Goal: Check status: Check status

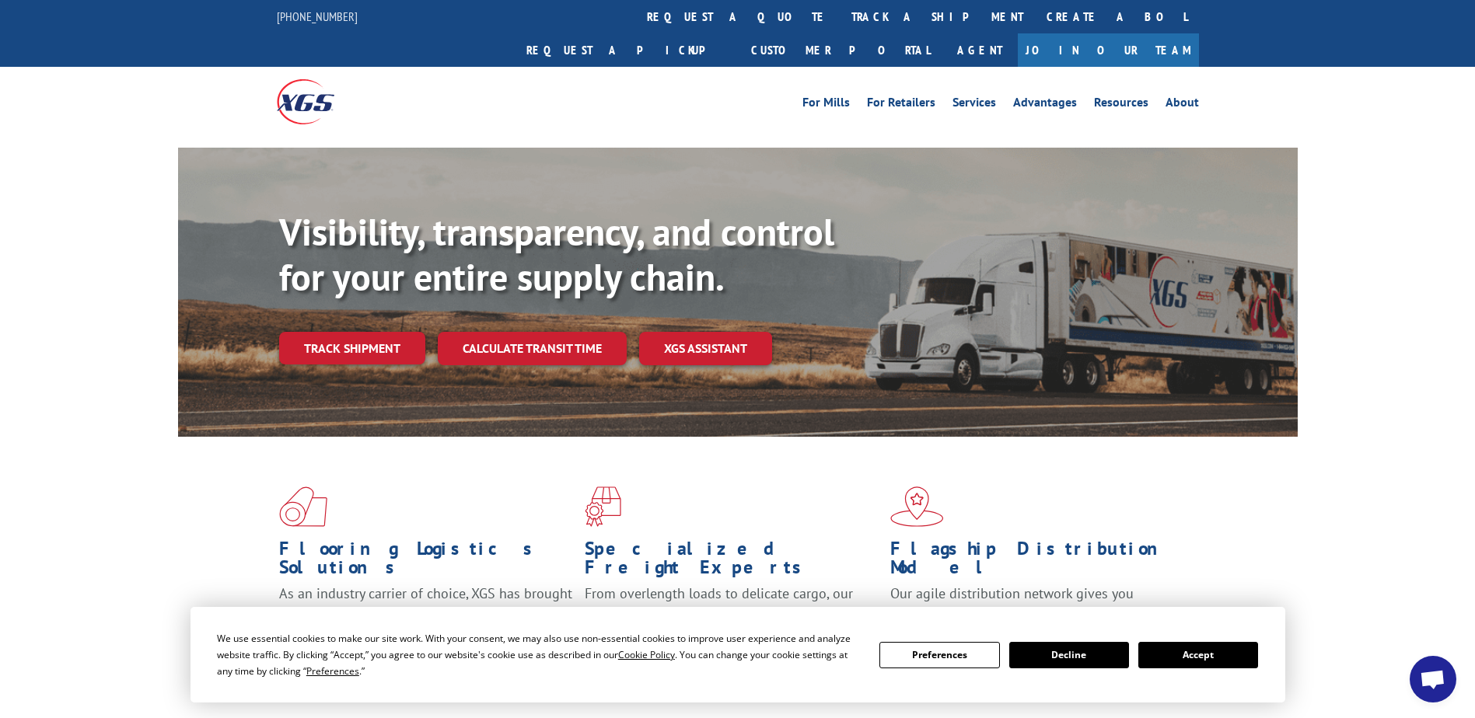
drag, startPoint x: 671, startPoint y: 18, endPoint x: 672, endPoint y: 33, distance: 14.8
click at [839, 18] on link "track a shipment" at bounding box center [936, 16] width 195 height 33
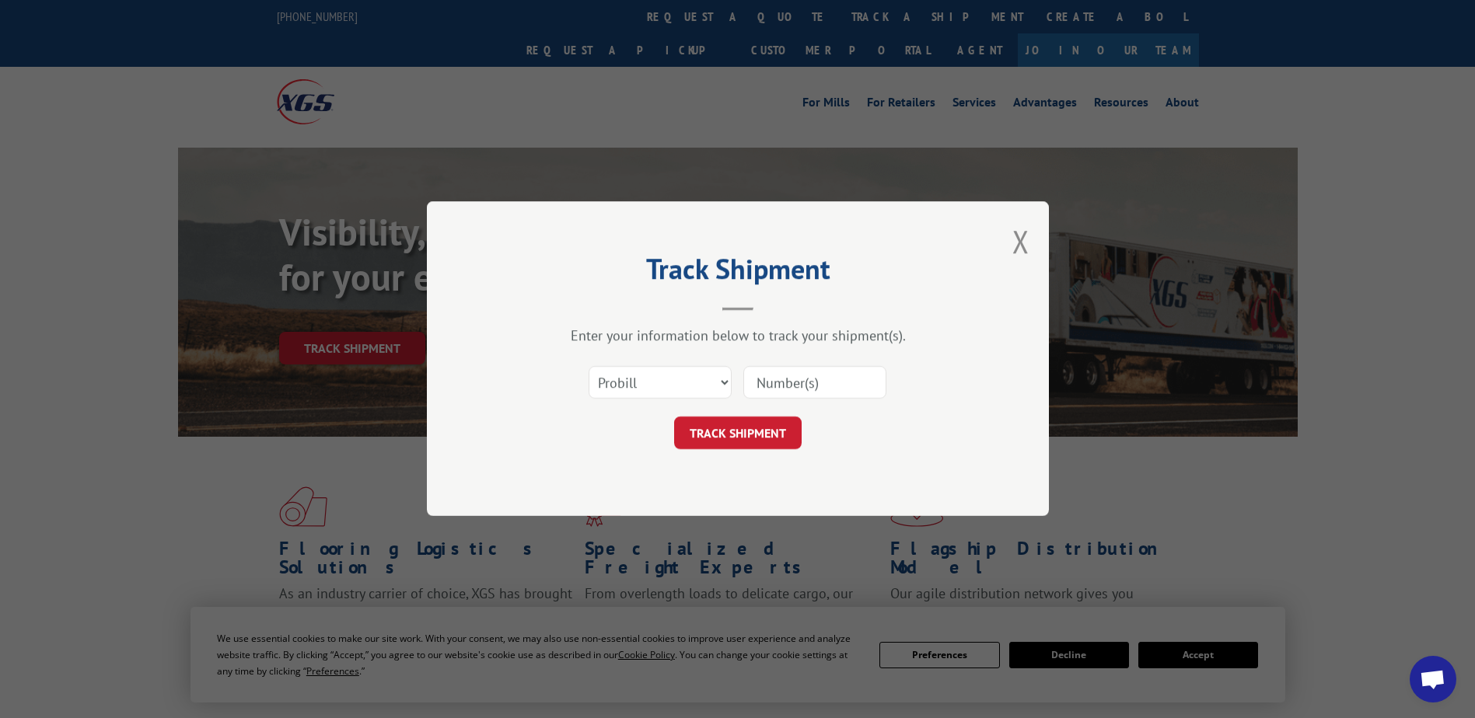
click at [805, 388] on input at bounding box center [814, 383] width 143 height 33
type input "1733440"
click button "TRACK SHIPMENT" at bounding box center [737, 433] width 127 height 33
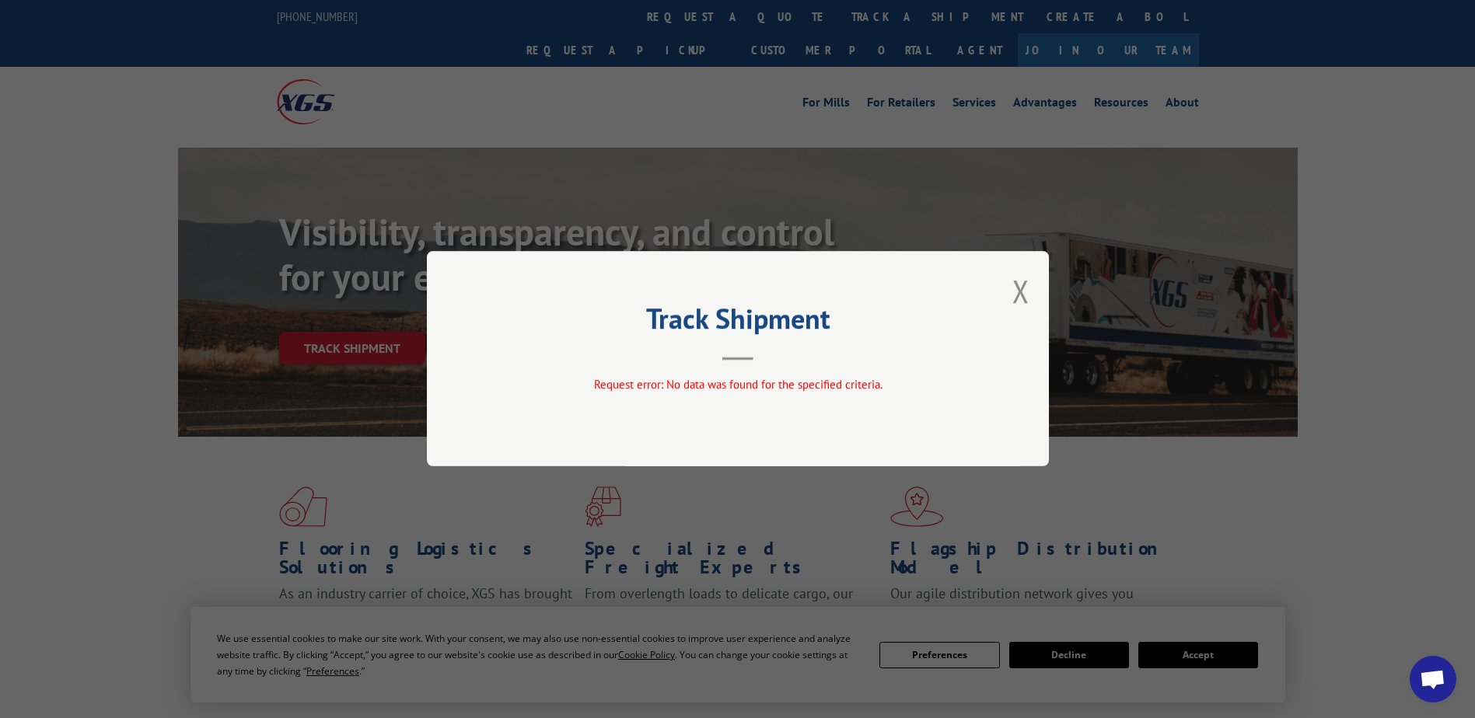
click at [1023, 284] on button "Close modal" at bounding box center [1020, 291] width 17 height 41
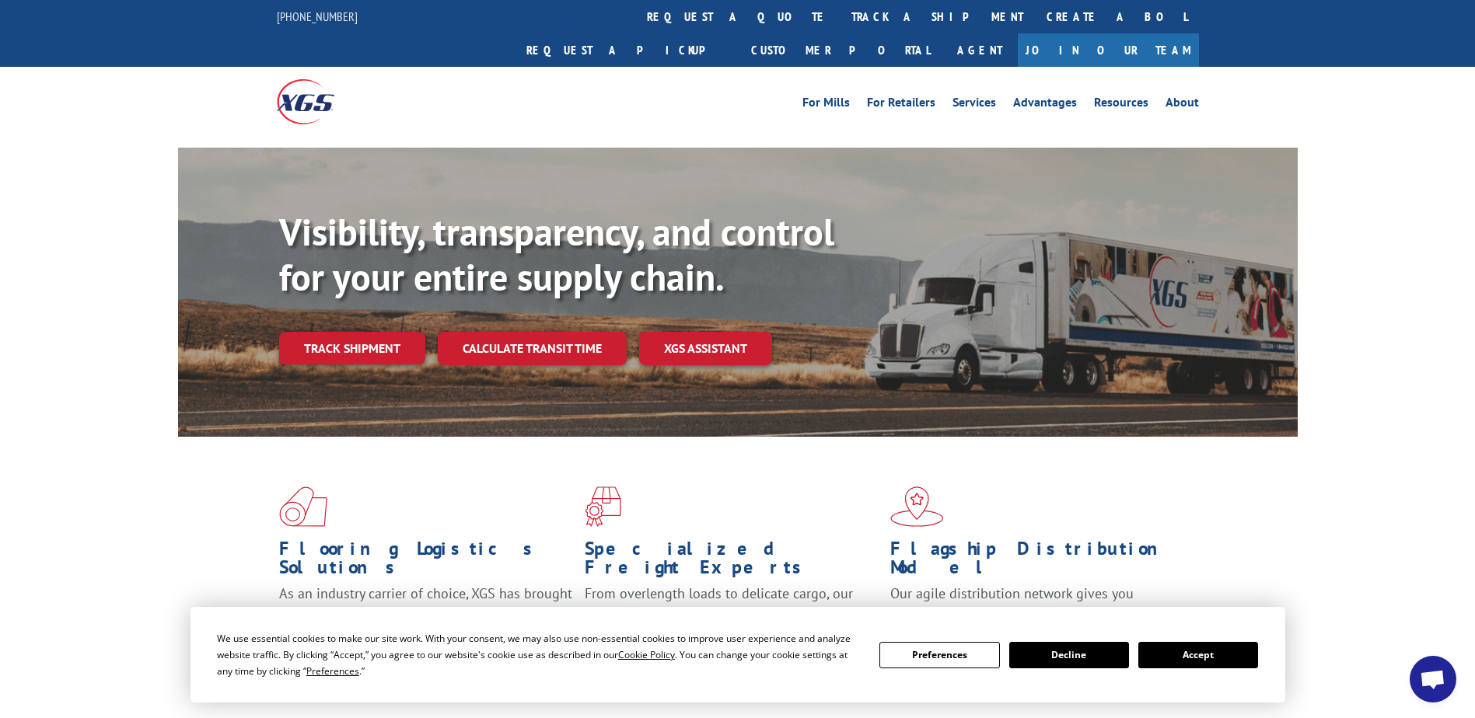
click at [117, 294] on div "Visibility, transparency, and control for your entire supply chain. Track shipm…" at bounding box center [737, 307] width 1475 height 319
click at [839, 17] on link "track a shipment" at bounding box center [936, 16] width 195 height 33
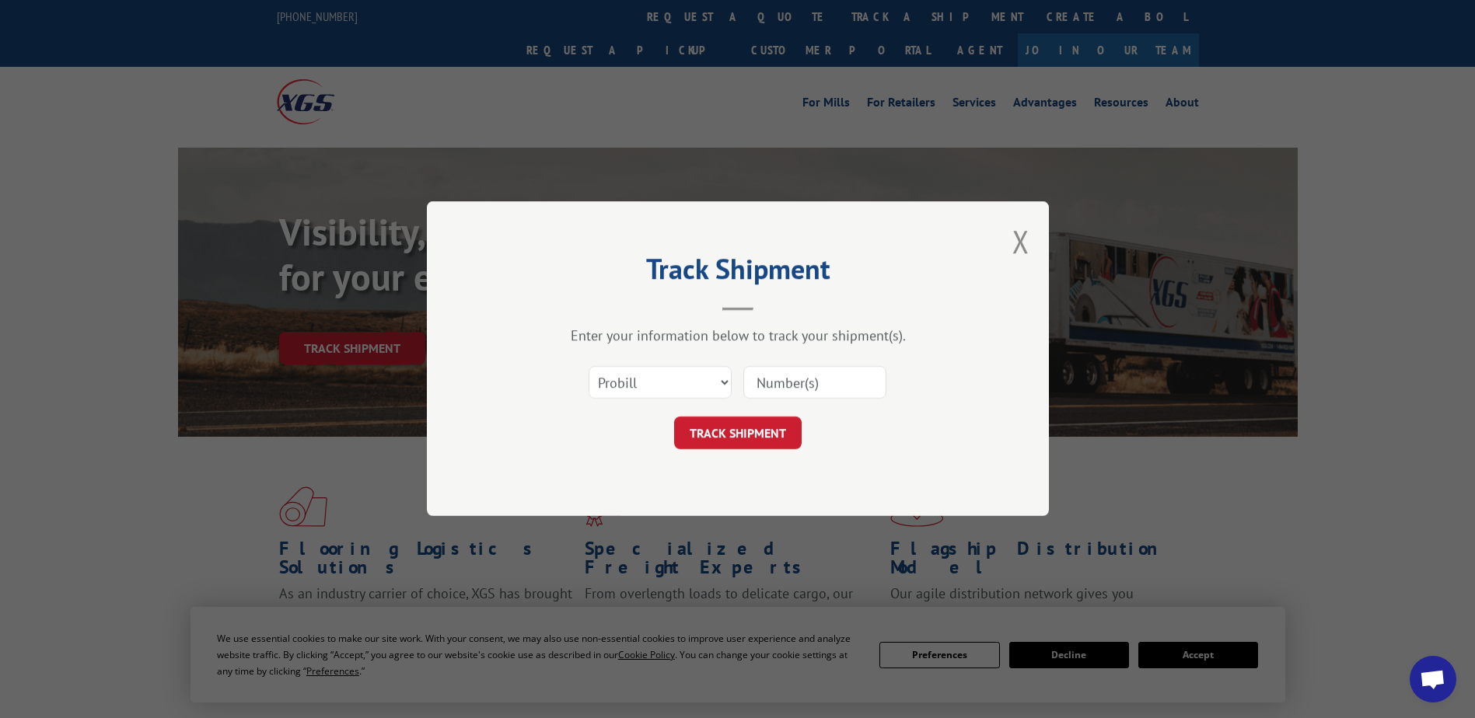
click at [794, 393] on input at bounding box center [814, 383] width 143 height 33
type input "173344"
click button "TRACK SHIPMENT" at bounding box center [737, 433] width 127 height 33
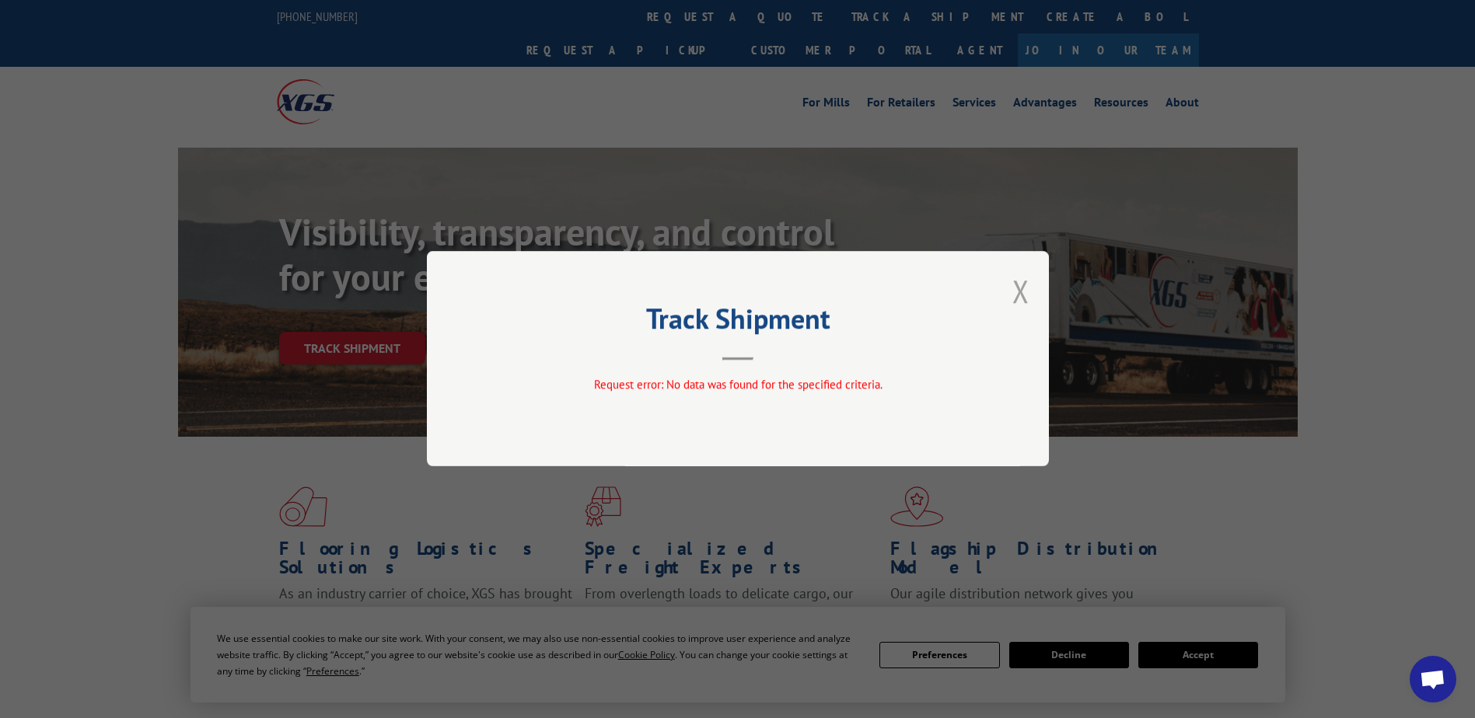
click at [1022, 295] on button "Close modal" at bounding box center [1020, 291] width 17 height 41
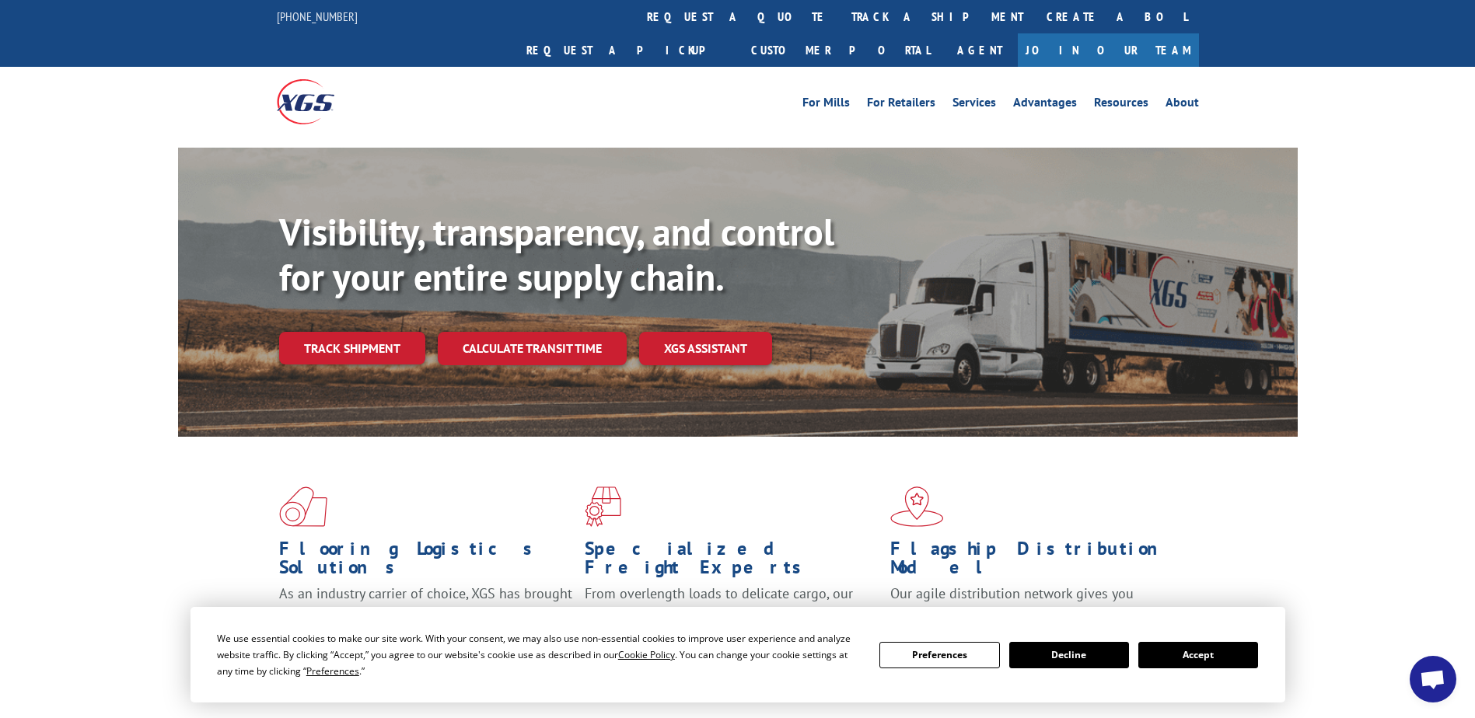
click at [0, 315] on div "Visibility, transparency, and control for your entire supply chain. Track shipm…" at bounding box center [737, 307] width 1475 height 319
click at [379, 332] on link "Track shipment" at bounding box center [352, 348] width 146 height 33
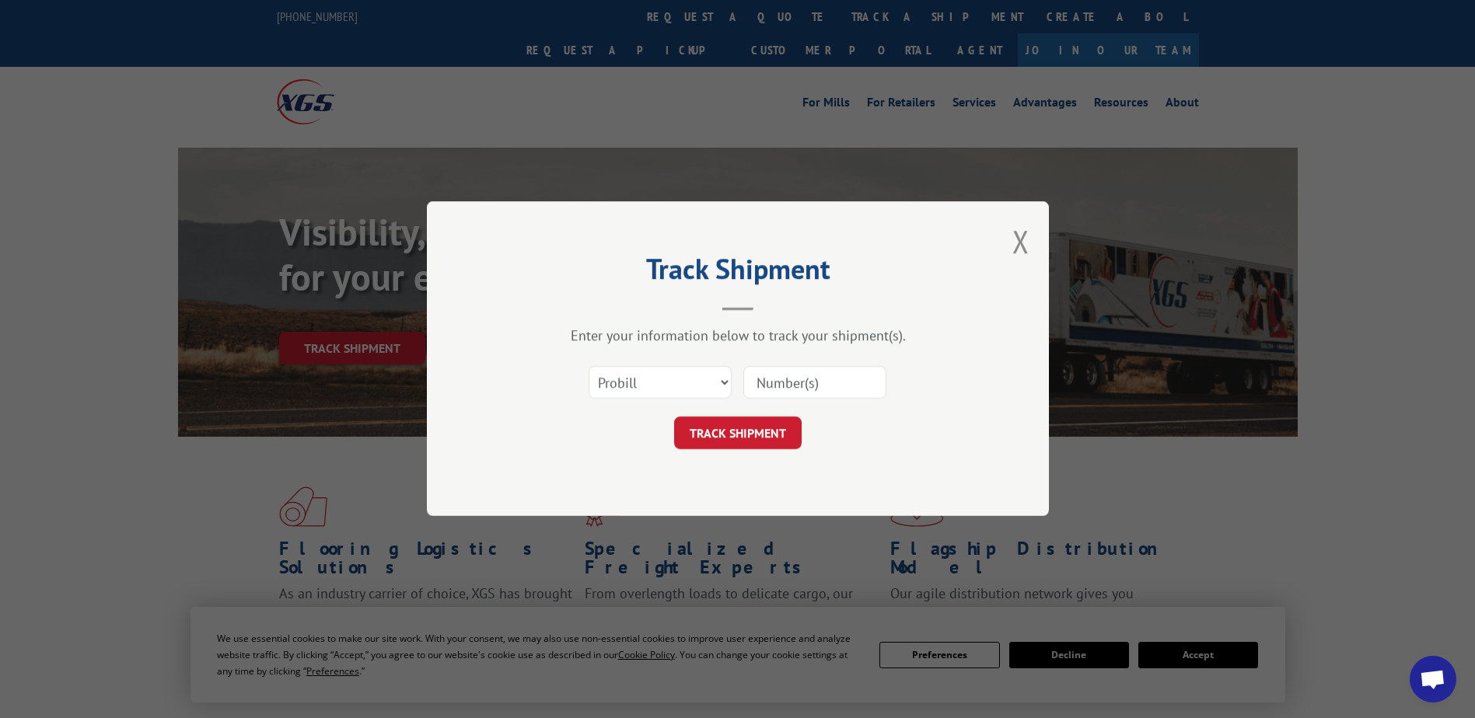
click at [649, 363] on div "Select category... Probill BOL PO" at bounding box center [737, 383] width 466 height 51
click at [651, 369] on select "Select category... Probill BOL PO" at bounding box center [659, 383] width 143 height 33
select select "po"
click at [588, 367] on select "Select category... Probill BOL PO" at bounding box center [659, 383] width 143 height 33
click at [647, 383] on select "Select category... Probill BOL PO" at bounding box center [659, 383] width 143 height 33
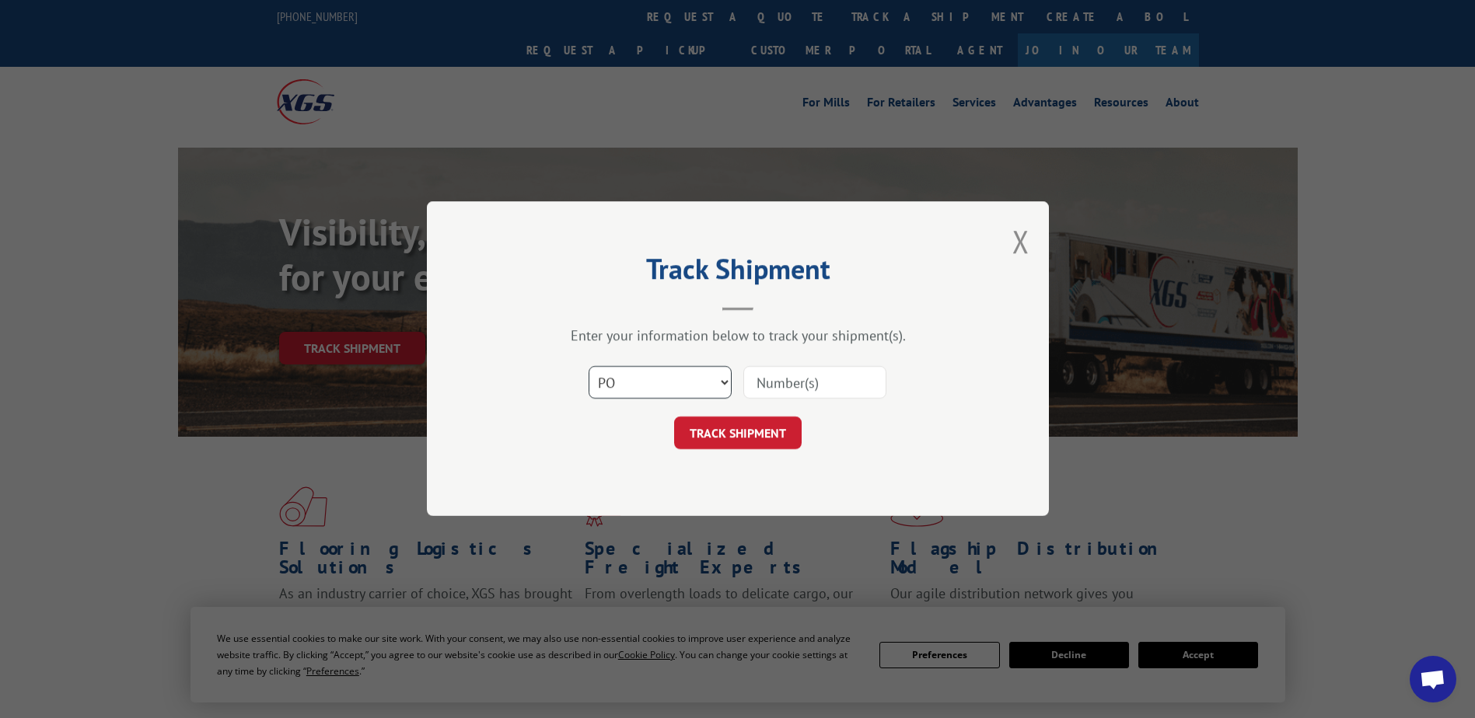
click at [588, 367] on select "Select category... Probill BOL PO" at bounding box center [659, 383] width 143 height 33
click at [801, 380] on input at bounding box center [814, 383] width 143 height 33
type input "080724"
click button "TRACK SHIPMENT" at bounding box center [737, 433] width 127 height 33
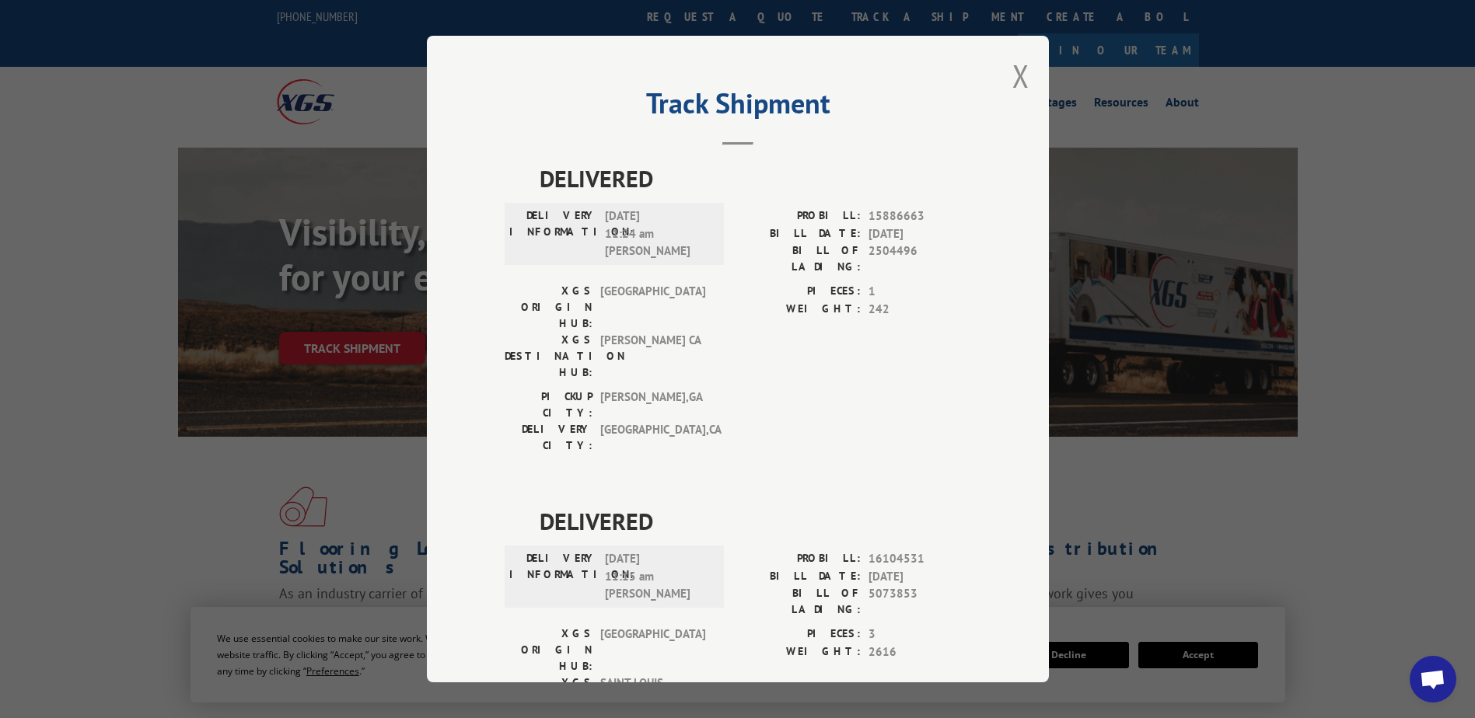
click at [722, 504] on span "DELIVERED" at bounding box center [754, 521] width 431 height 35
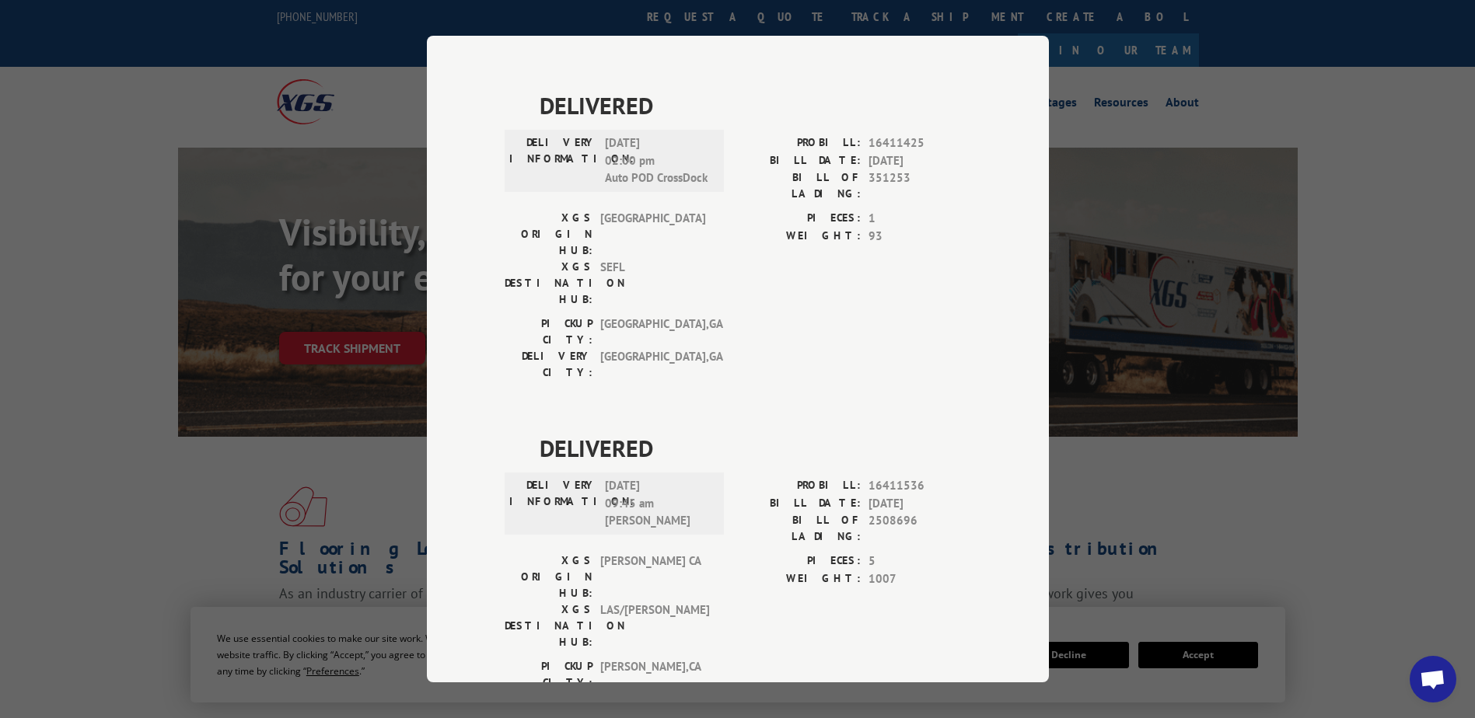
scroll to position [2254, 0]
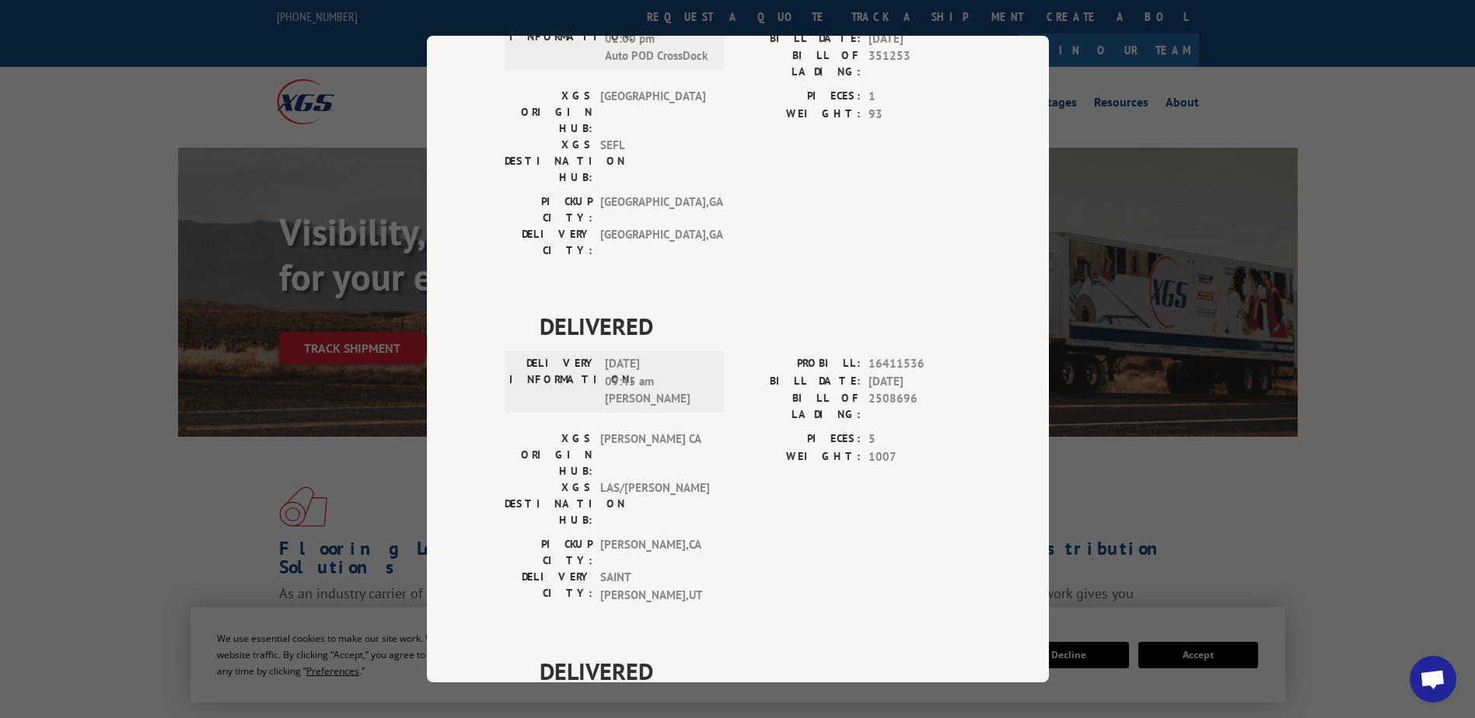
drag, startPoint x: 888, startPoint y: 438, endPoint x: 815, endPoint y: 427, distance: 73.9
click at [886, 438] on div "DELIVERED DELIVERY INFORMATION: [DATE] 11:24 am [PERSON_NAME]: 15886663 BILL DA…" at bounding box center [737, 482] width 466 height 5150
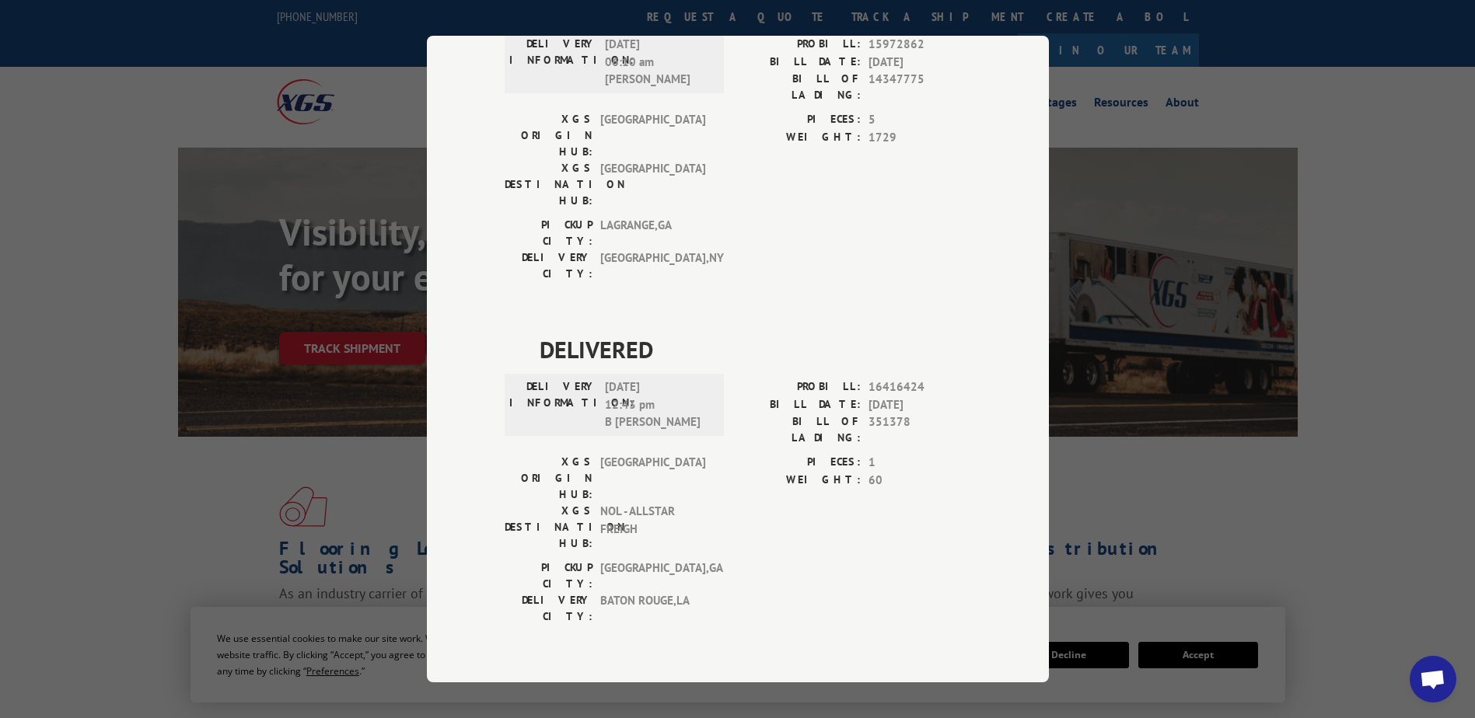
scroll to position [3265, 0]
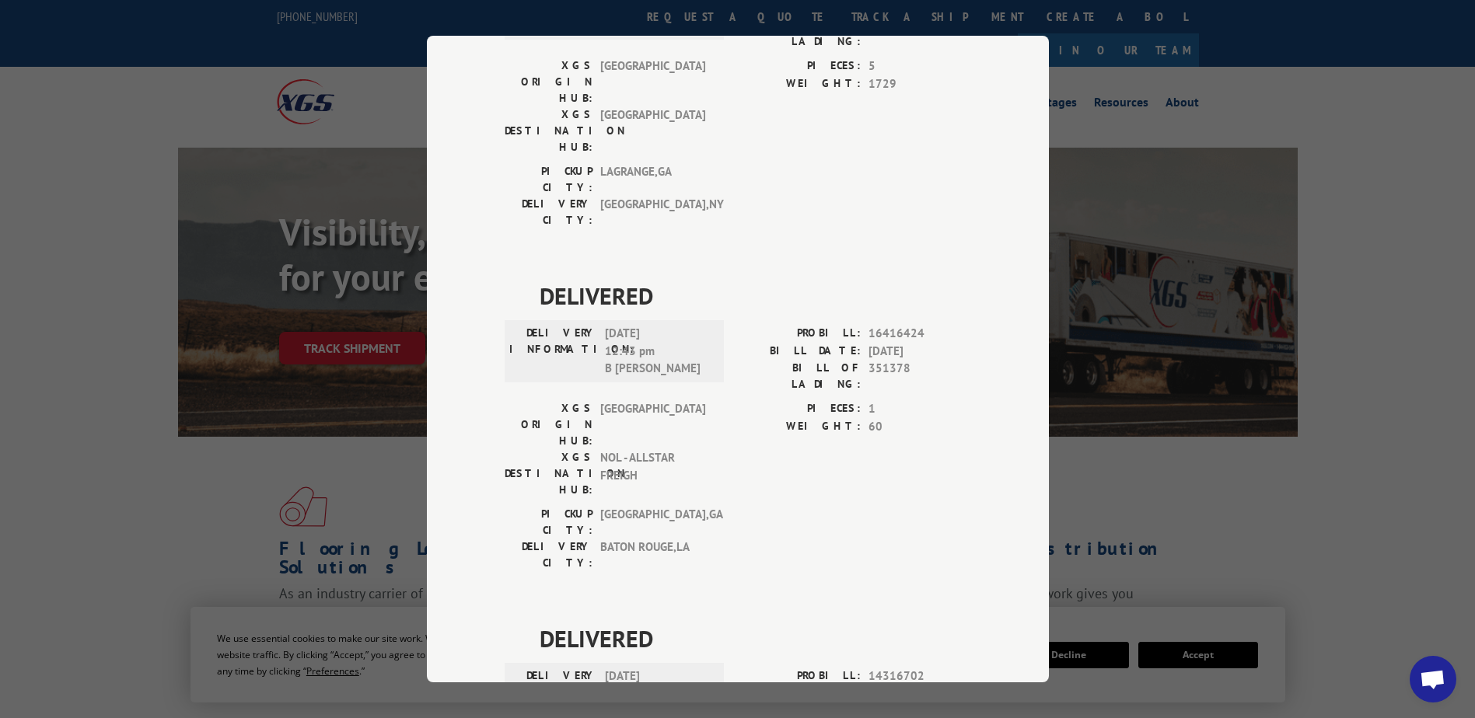
scroll to position [3342, 0]
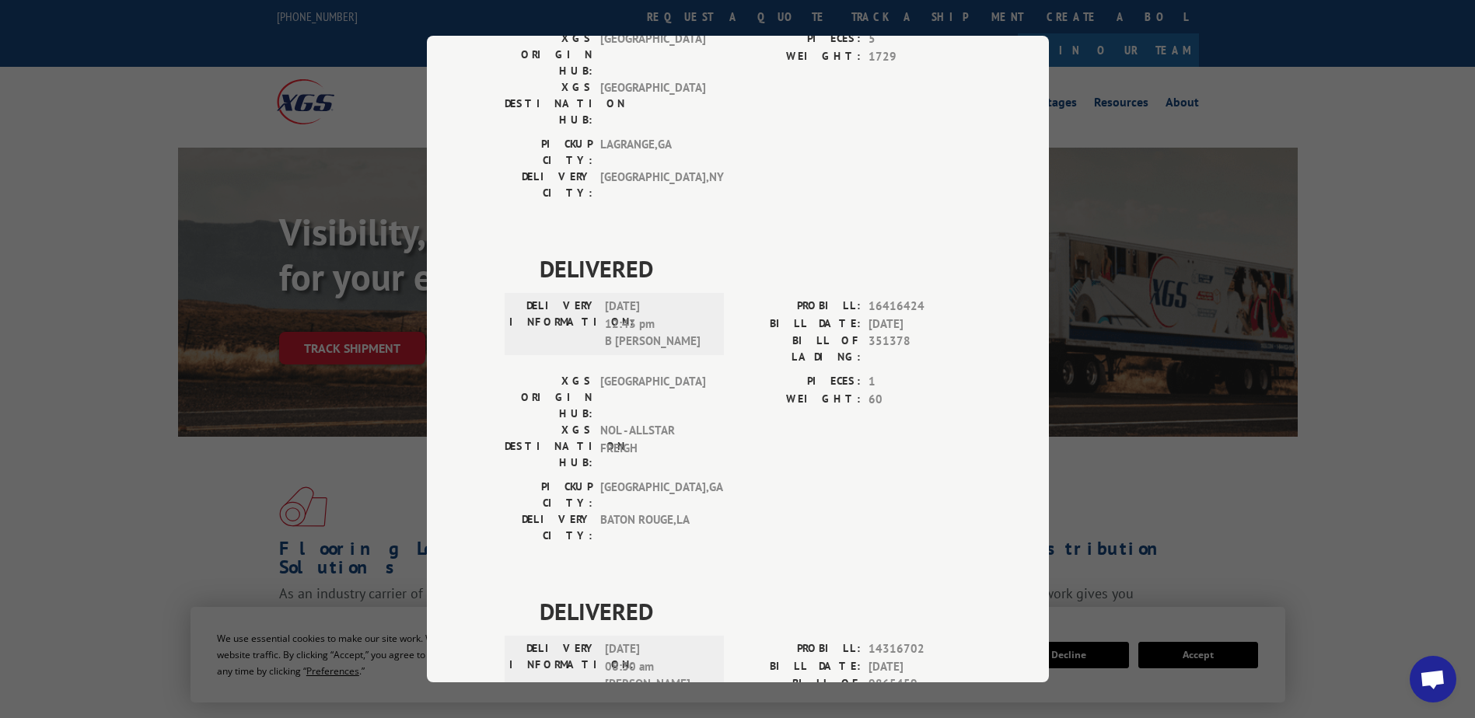
drag, startPoint x: 643, startPoint y: 214, endPoint x: 696, endPoint y: 211, distance: 52.9
copy span "16783156"
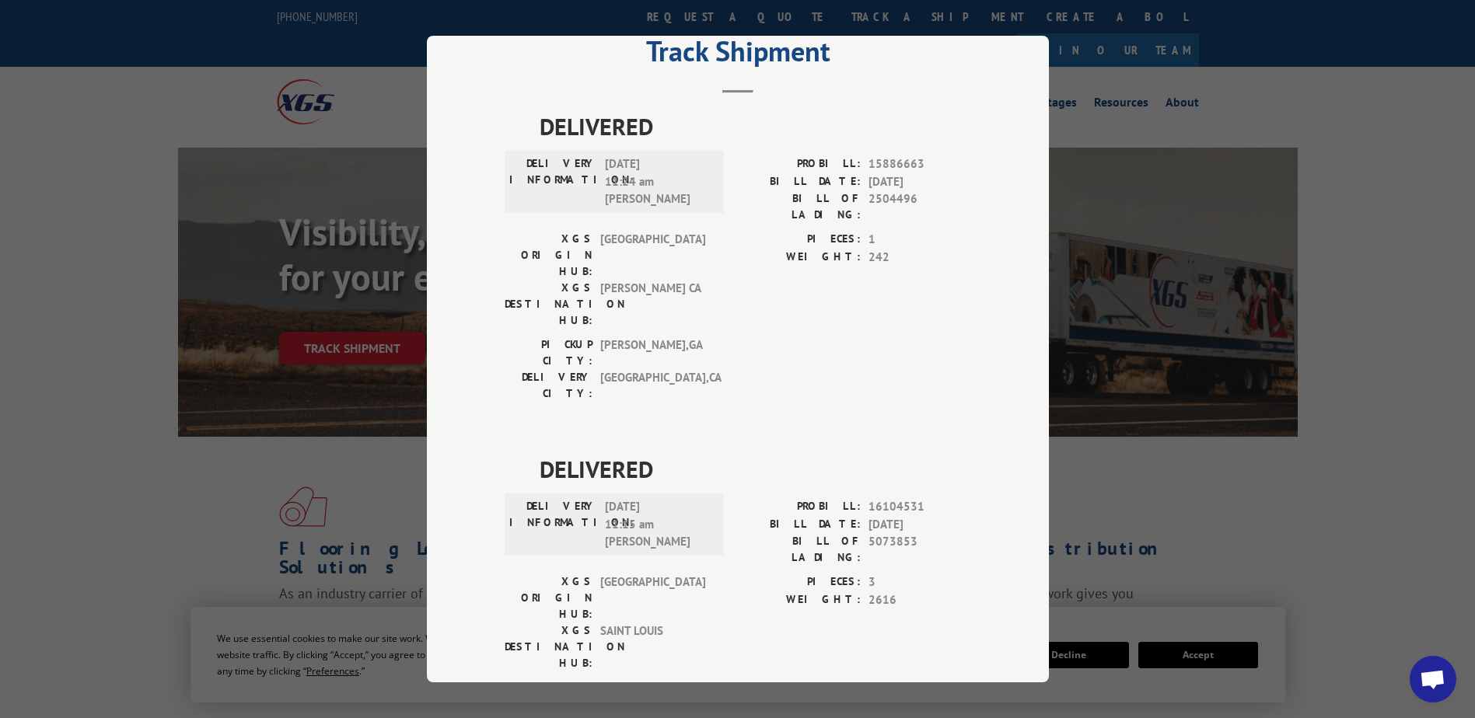
scroll to position [0, 0]
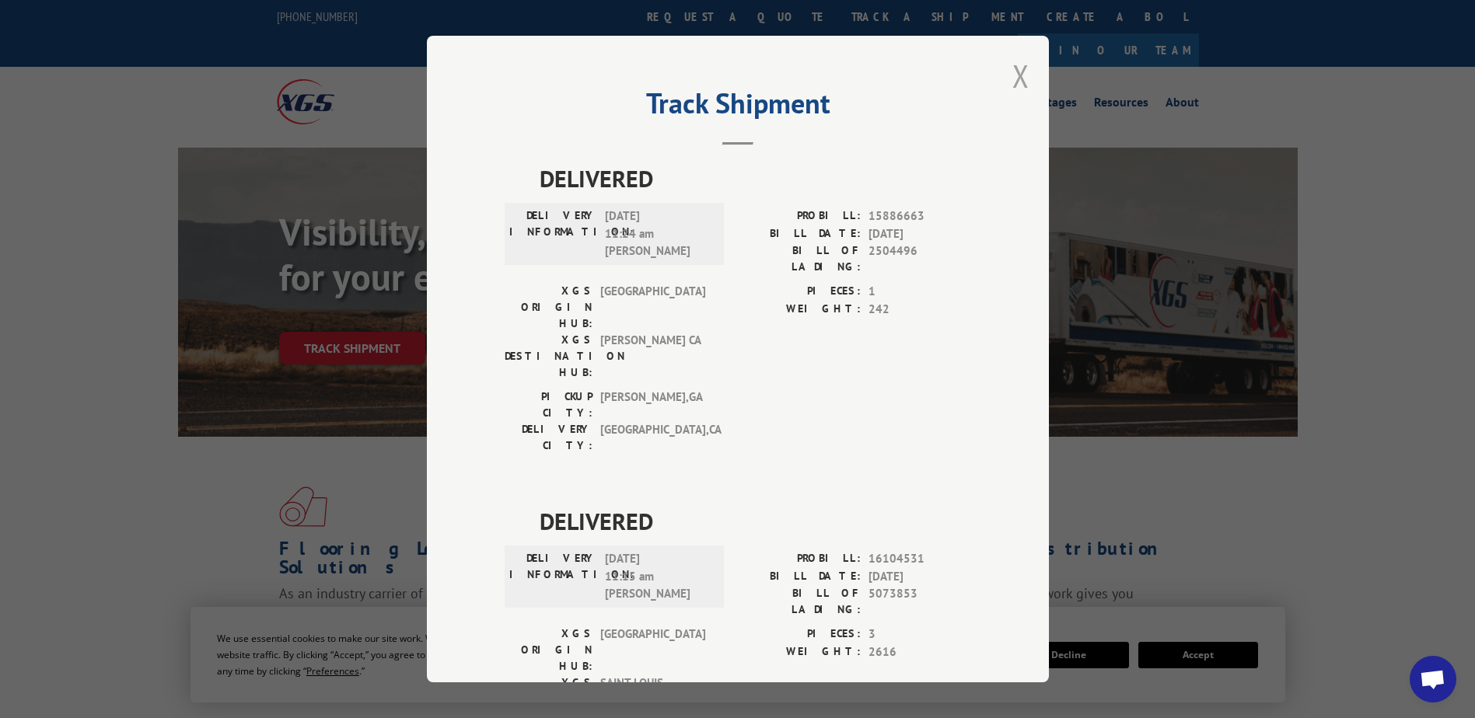
click at [1013, 80] on button "Close modal" at bounding box center [1020, 75] width 17 height 41
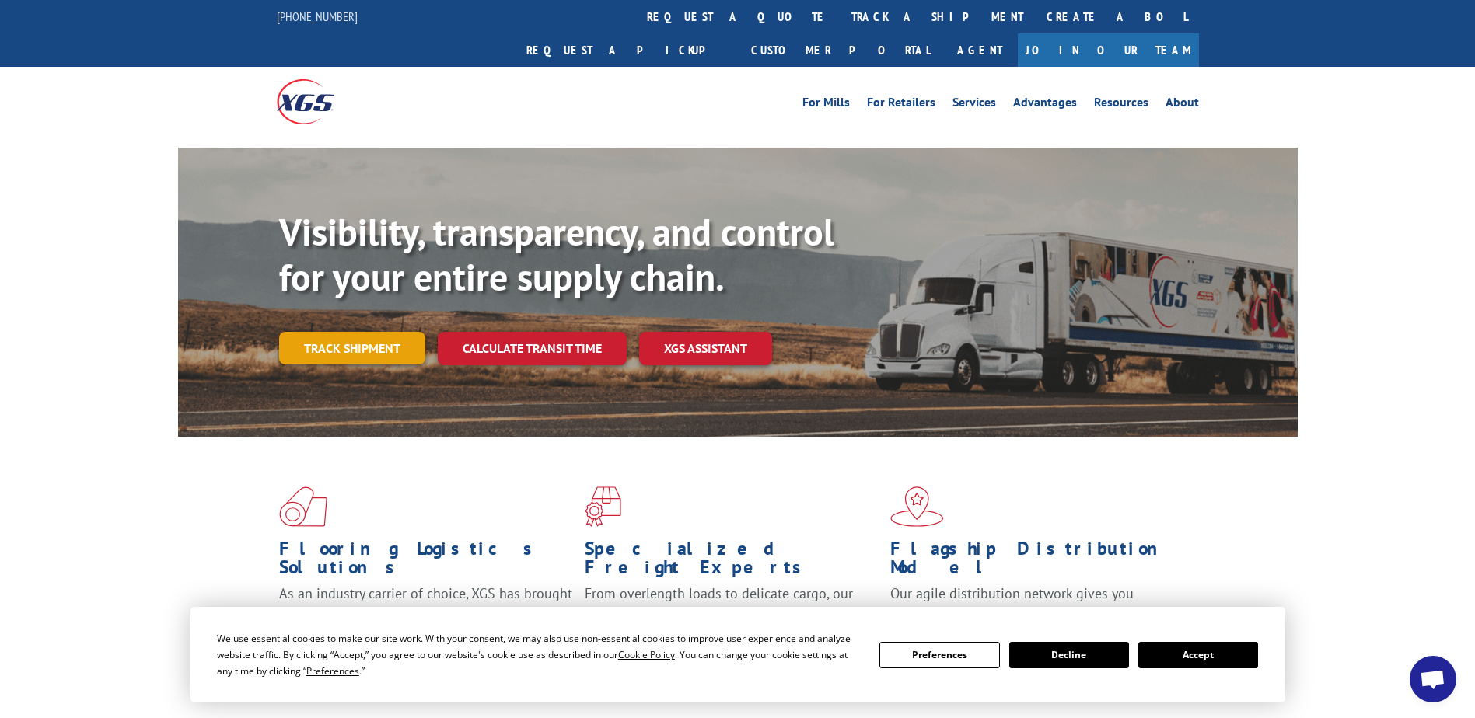
click at [389, 332] on link "Track shipment" at bounding box center [352, 348] width 146 height 33
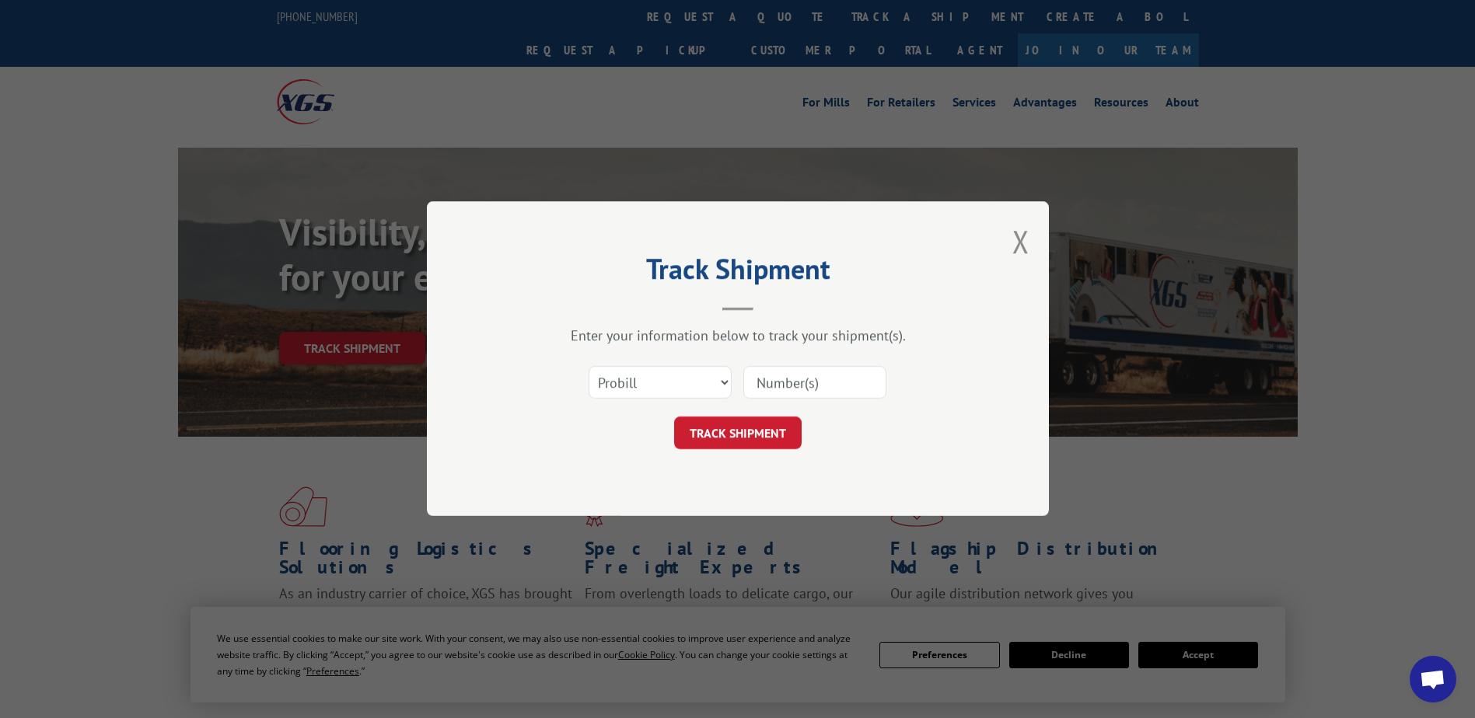
click at [793, 382] on input at bounding box center [814, 383] width 143 height 33
paste input "16783156"
type input "16783156"
click at [751, 433] on button "TRACK SHIPMENT" at bounding box center [737, 433] width 127 height 33
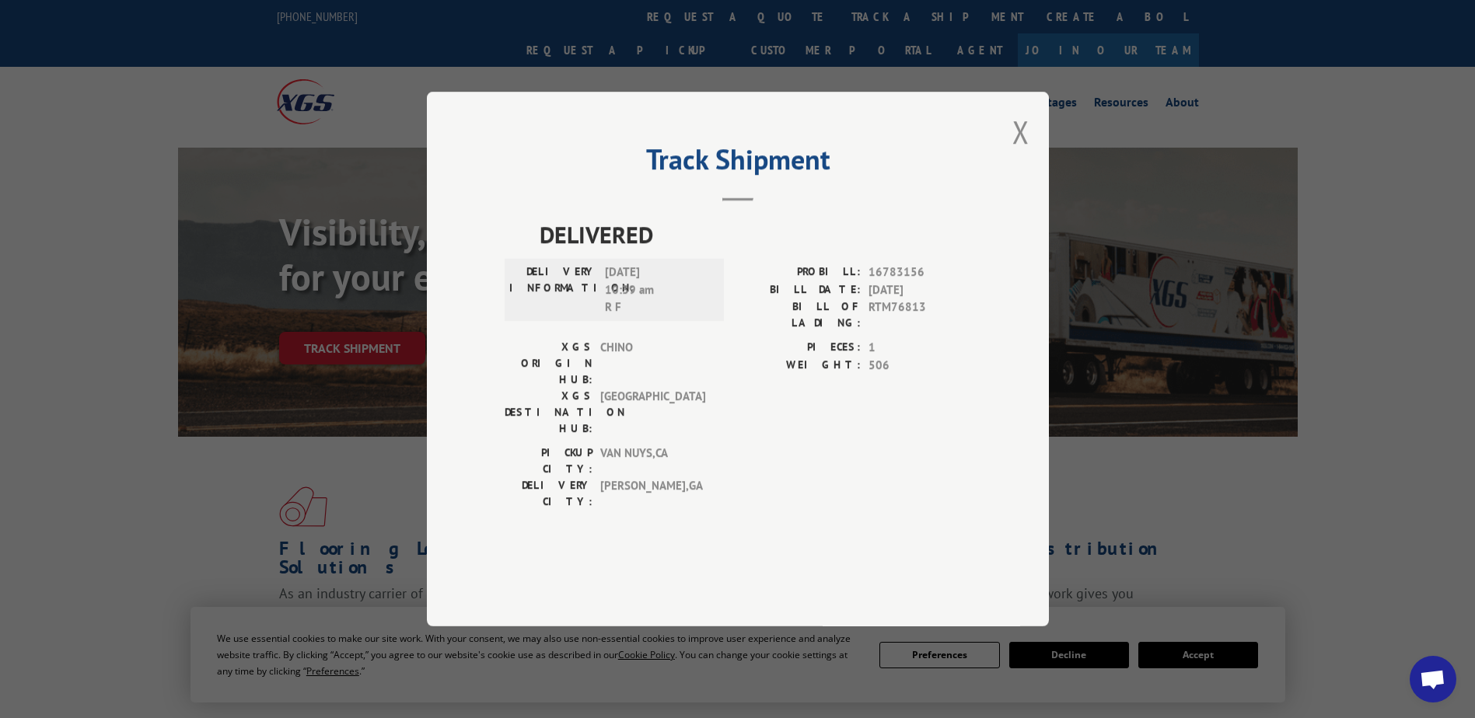
click at [698, 445] on span "VAN NUYS , [GEOGRAPHIC_DATA]" at bounding box center [652, 461] width 105 height 33
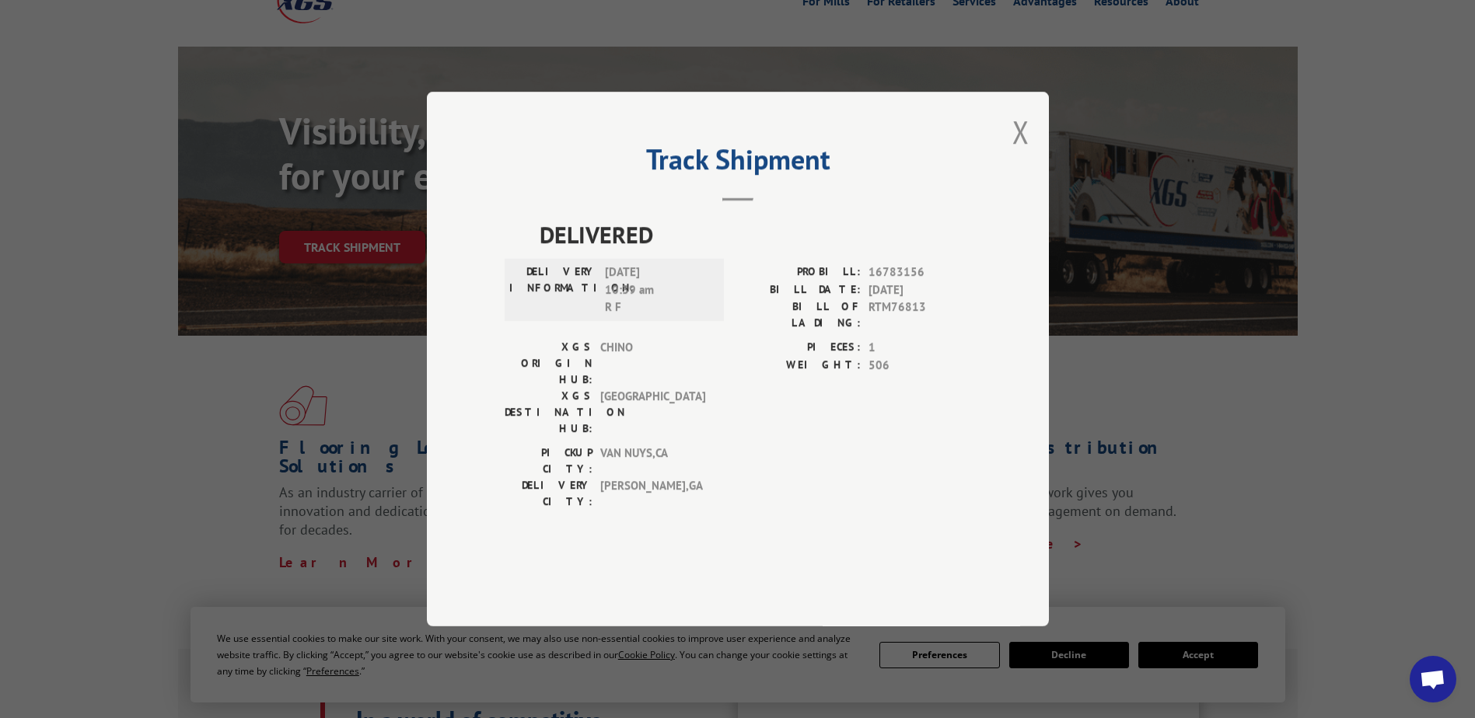
scroll to position [78, 0]
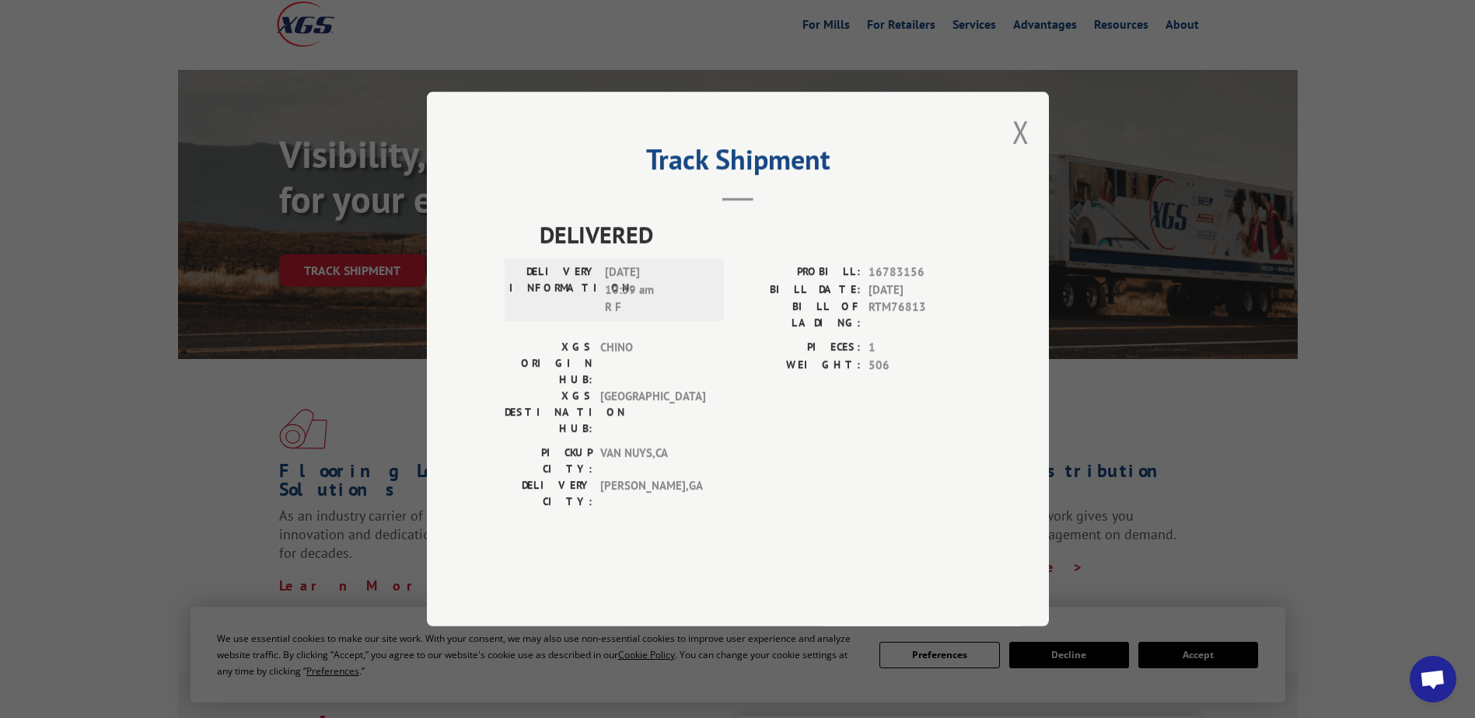
click at [805, 445] on div "PICKUP CITY: VAN NUYS , [GEOGRAPHIC_DATA] DELIVERY CITY: [GEOGRAPHIC_DATA] , [G…" at bounding box center [737, 481] width 466 height 73
click at [902, 375] on span "506" at bounding box center [919, 366] width 103 height 18
click at [884, 375] on span "506" at bounding box center [919, 366] width 103 height 18
click at [768, 427] on div "PIECES: 1 WEIGHT: 506" at bounding box center [854, 392] width 233 height 106
click at [919, 331] on span "RTM76813" at bounding box center [919, 314] width 103 height 33
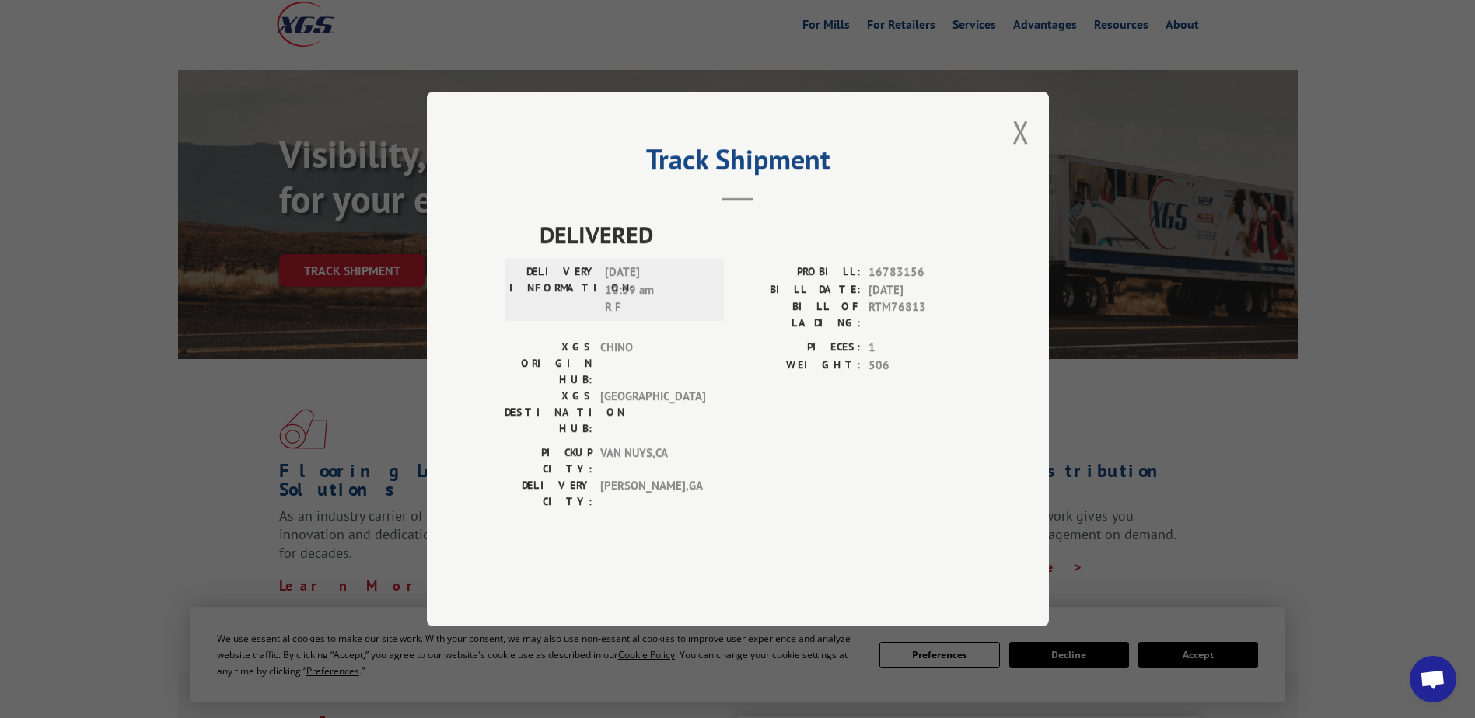
click at [713, 378] on div "XGS ORIGIN HUB: CHINO" at bounding box center [609, 363] width 210 height 49
click at [1017, 152] on button "Close modal" at bounding box center [1020, 131] width 17 height 41
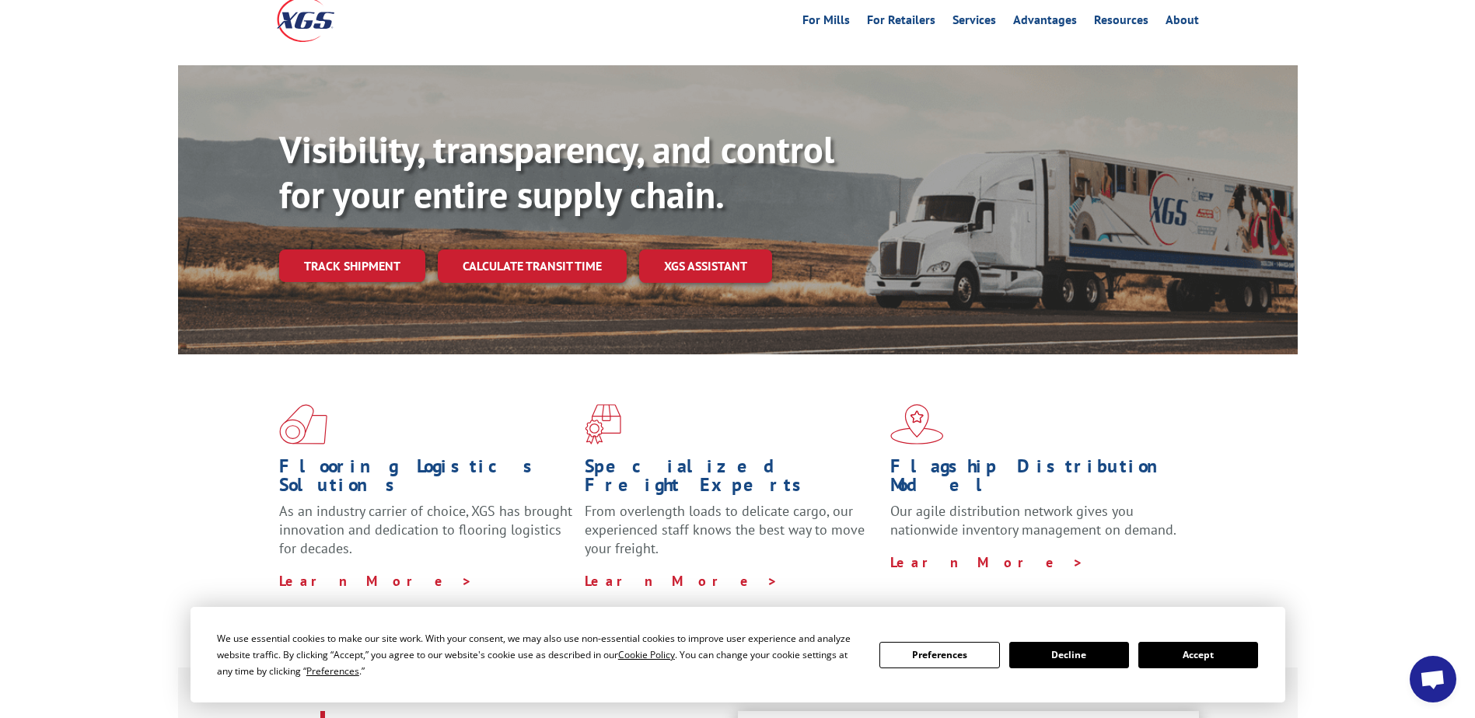
scroll to position [0, 0]
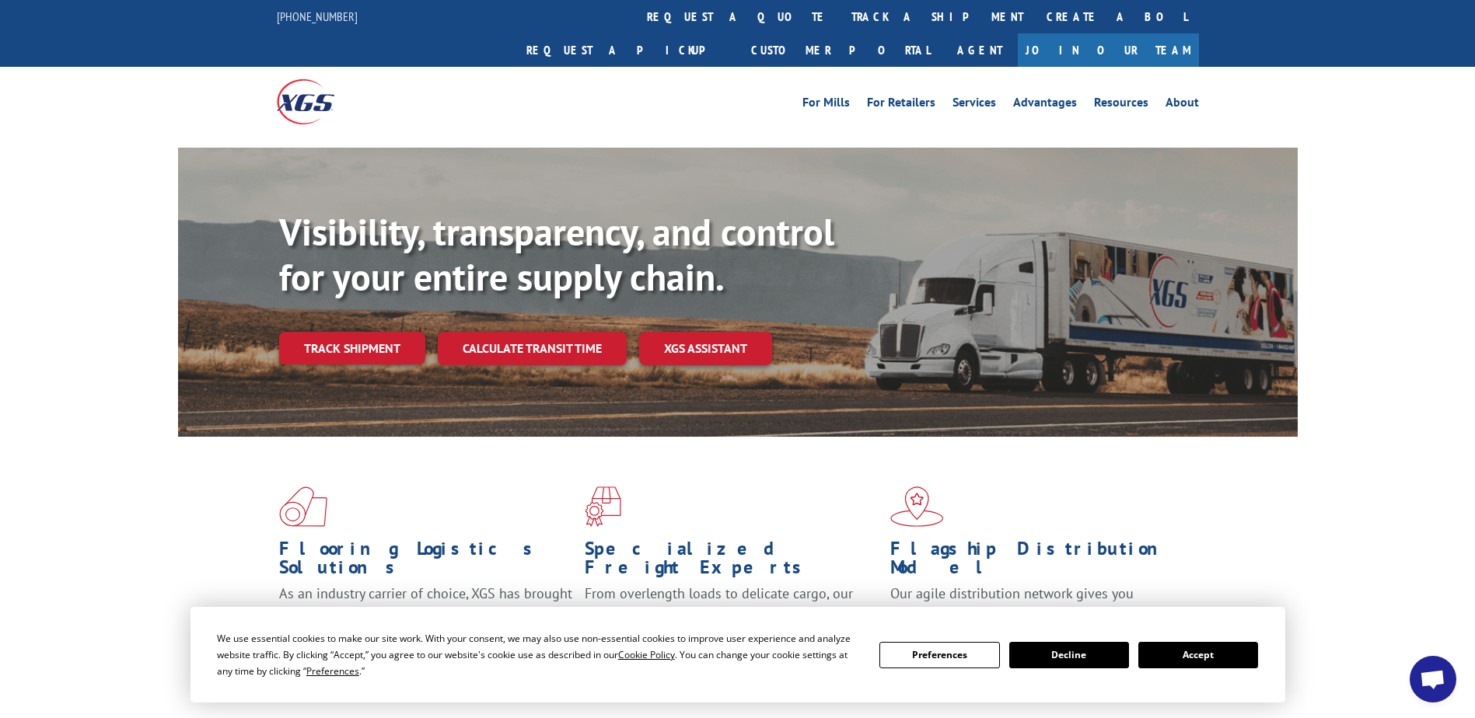
drag, startPoint x: 391, startPoint y: 308, endPoint x: 394, endPoint y: 320, distance: 12.8
click at [391, 332] on link "Track shipment" at bounding box center [352, 348] width 146 height 33
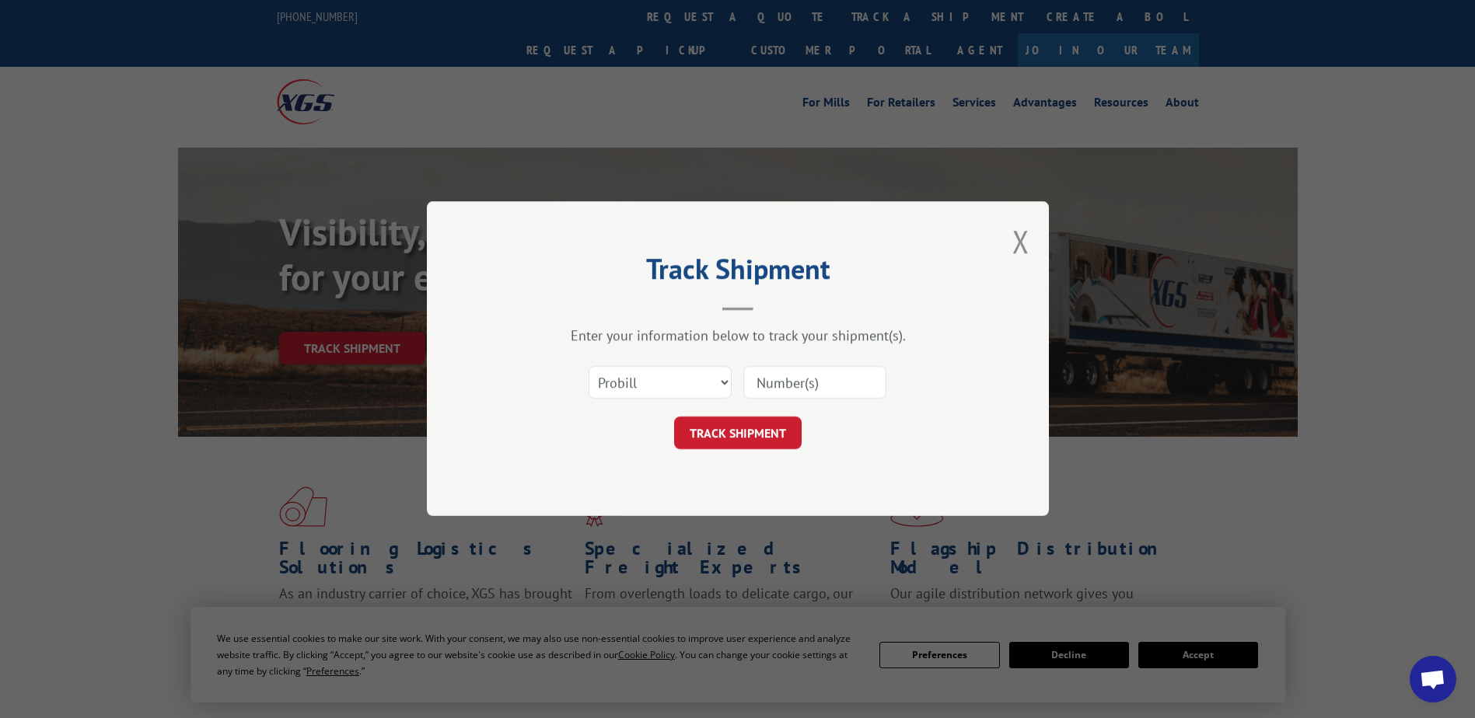
click at [853, 370] on input at bounding box center [814, 383] width 143 height 33
type input "080724"
click button "TRACK SHIPMENT" at bounding box center [737, 433] width 127 height 33
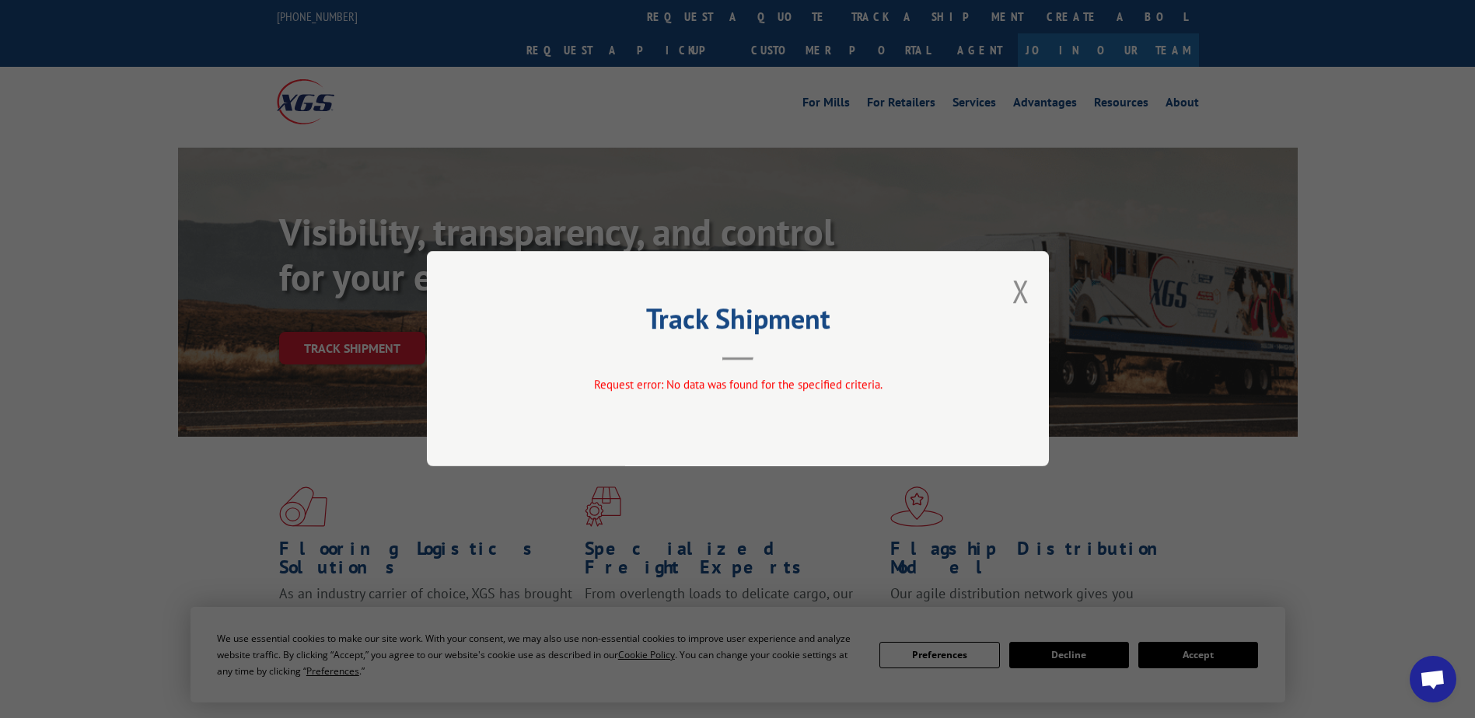
click at [724, 413] on div "Track Shipment Request error: No data was found for the specified criteria." at bounding box center [738, 358] width 622 height 215
click at [1014, 287] on button "Close modal" at bounding box center [1020, 291] width 17 height 41
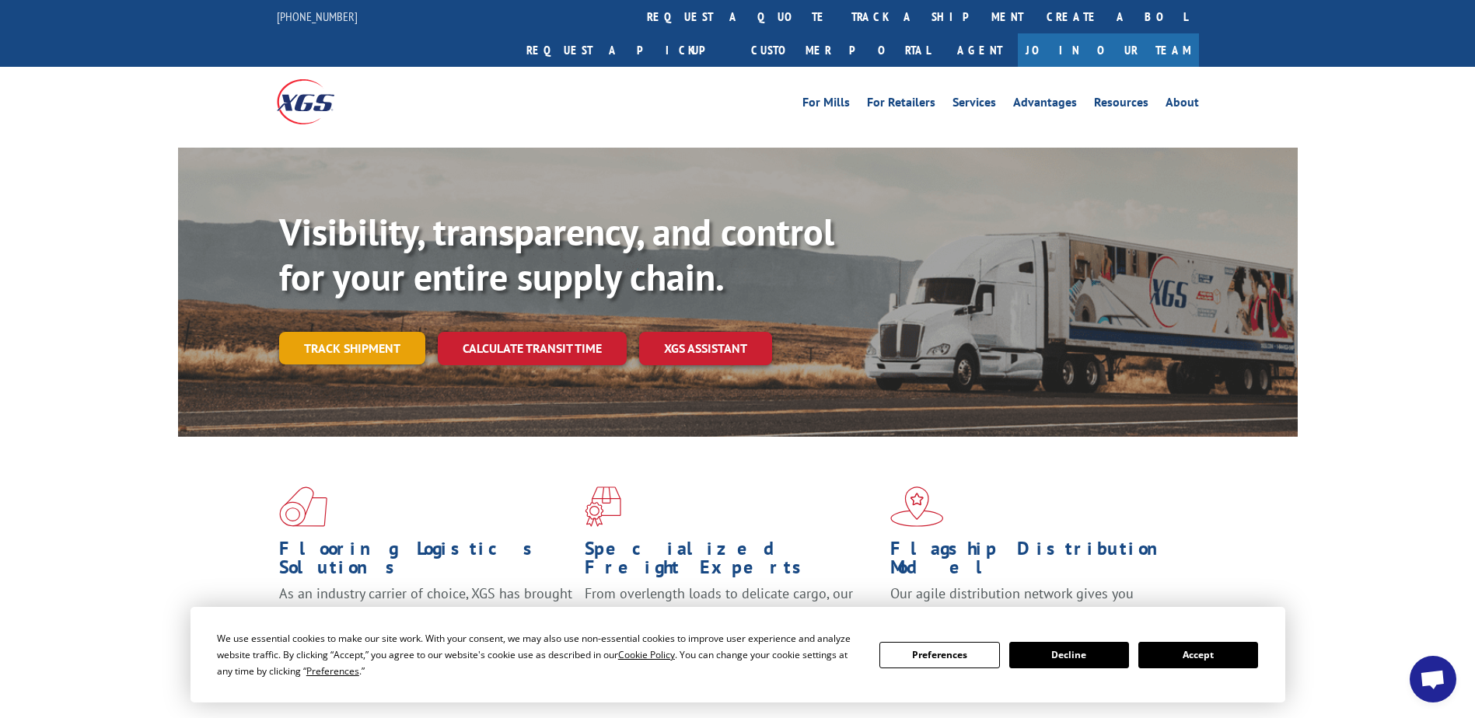
click at [403, 332] on link "Track shipment" at bounding box center [352, 348] width 146 height 33
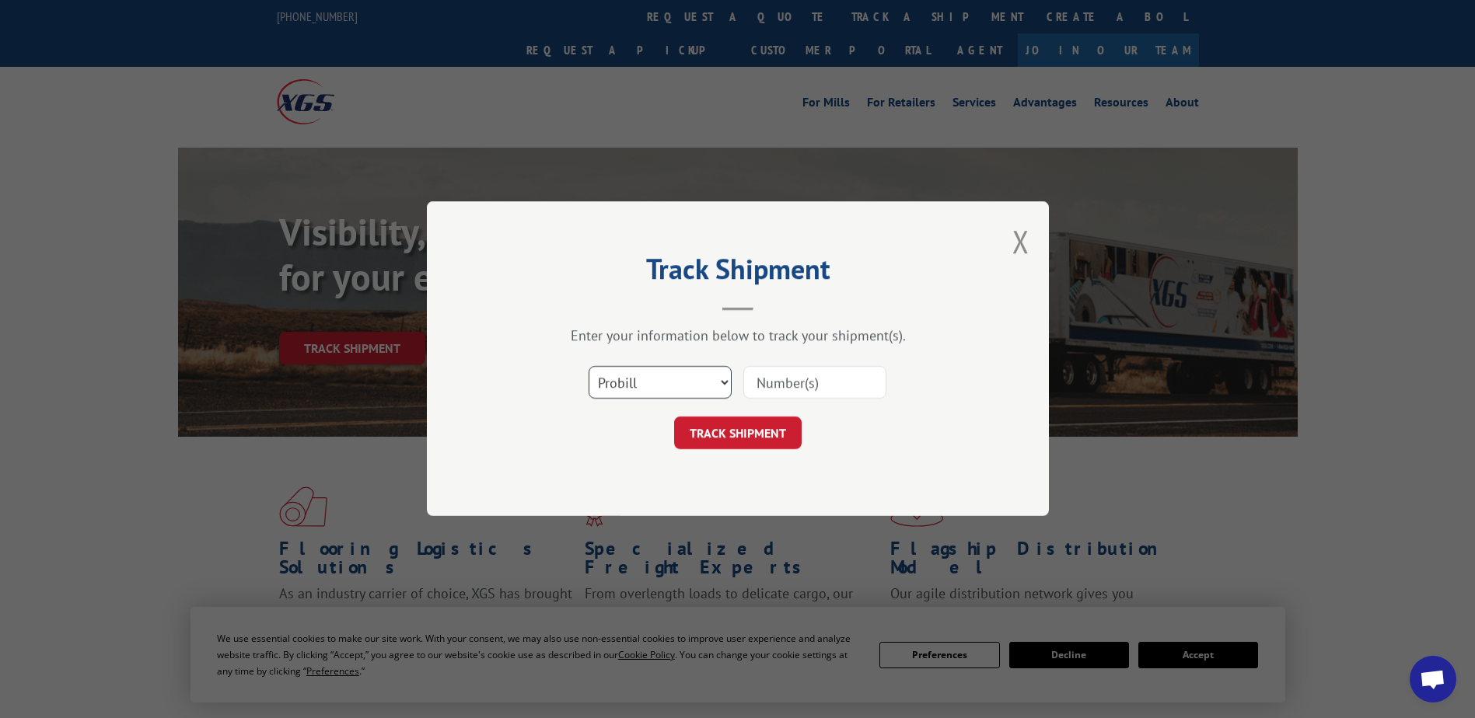
click at [644, 390] on select "Select category... Probill BOL PO" at bounding box center [659, 383] width 143 height 33
select select "po"
click at [588, 367] on select "Select category... Probill BOL PO" at bounding box center [659, 383] width 143 height 33
click at [798, 386] on input at bounding box center [814, 383] width 143 height 33
type input "080724"
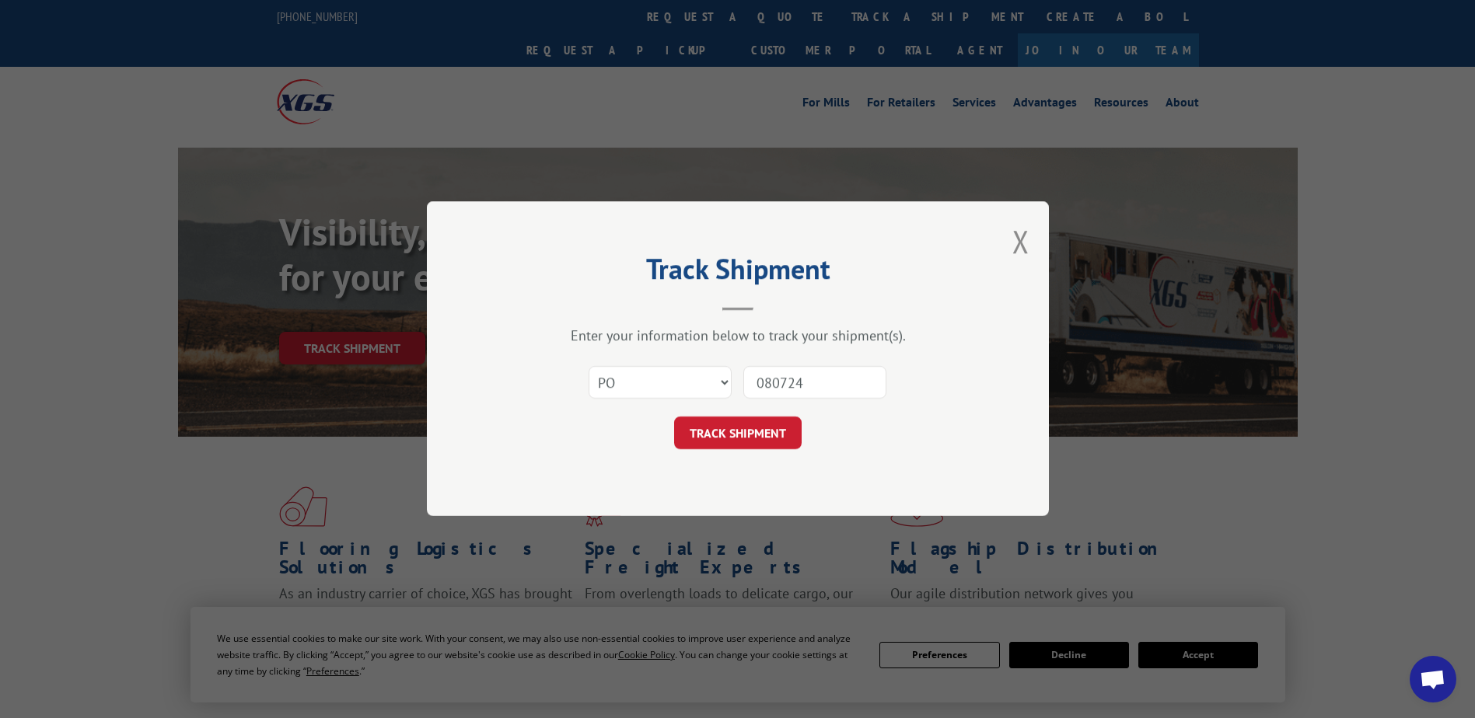
click button "TRACK SHIPMENT" at bounding box center [737, 433] width 127 height 33
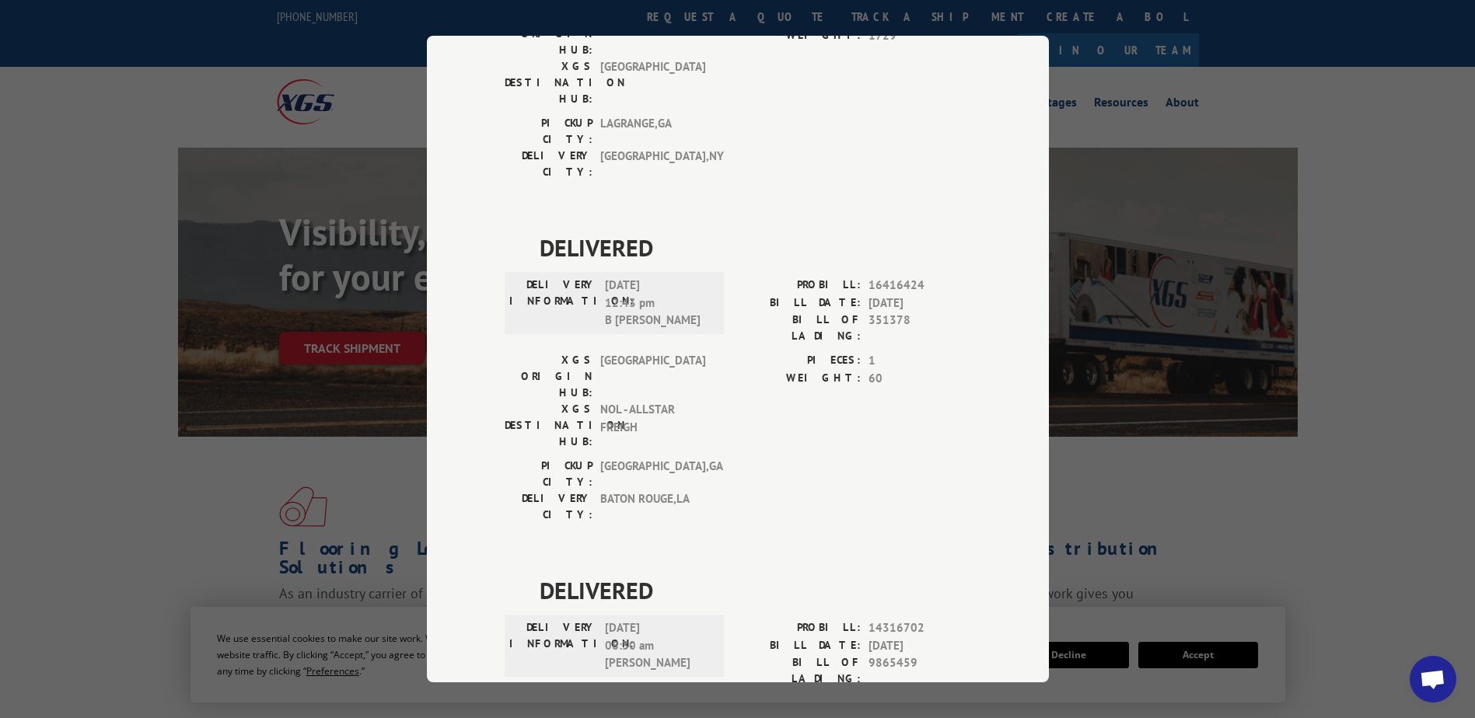
scroll to position [3374, 0]
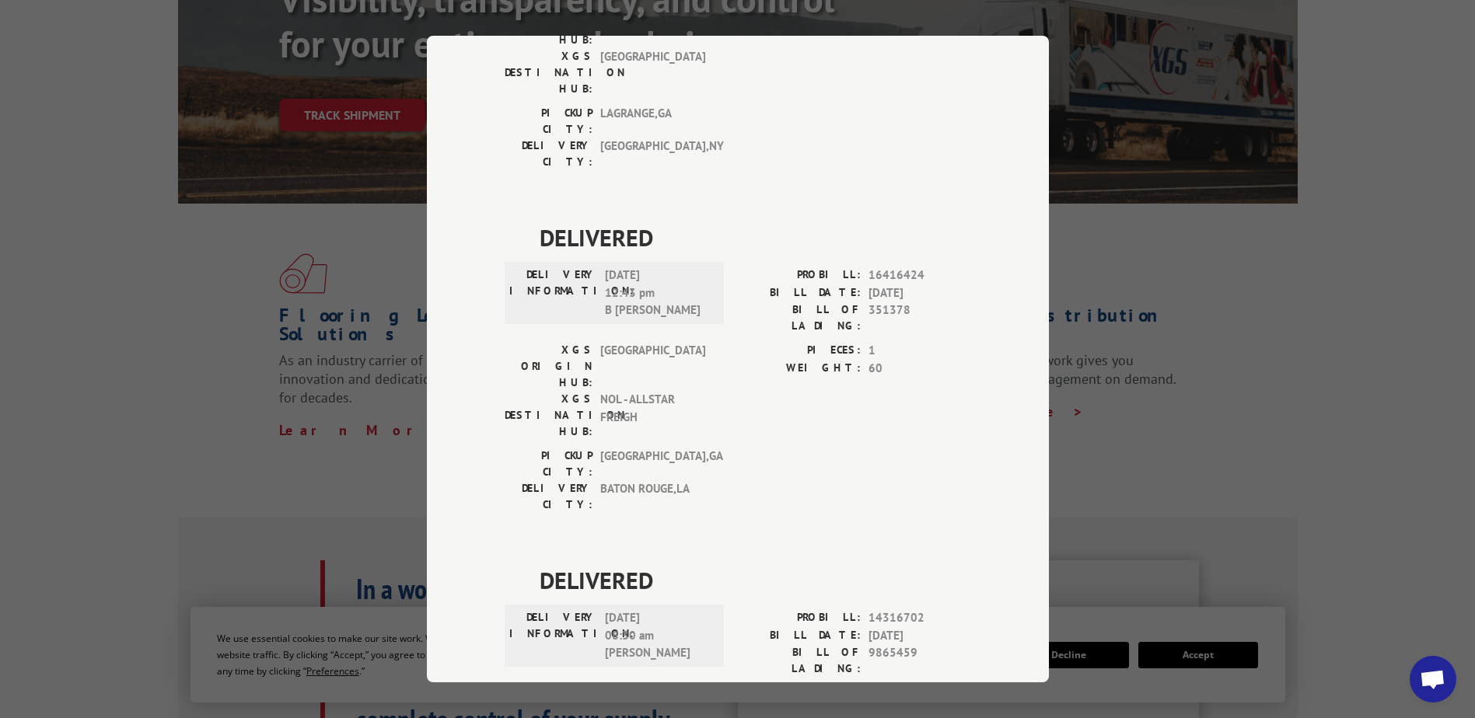
drag, startPoint x: 920, startPoint y: 166, endPoint x: 909, endPoint y: 175, distance: 14.3
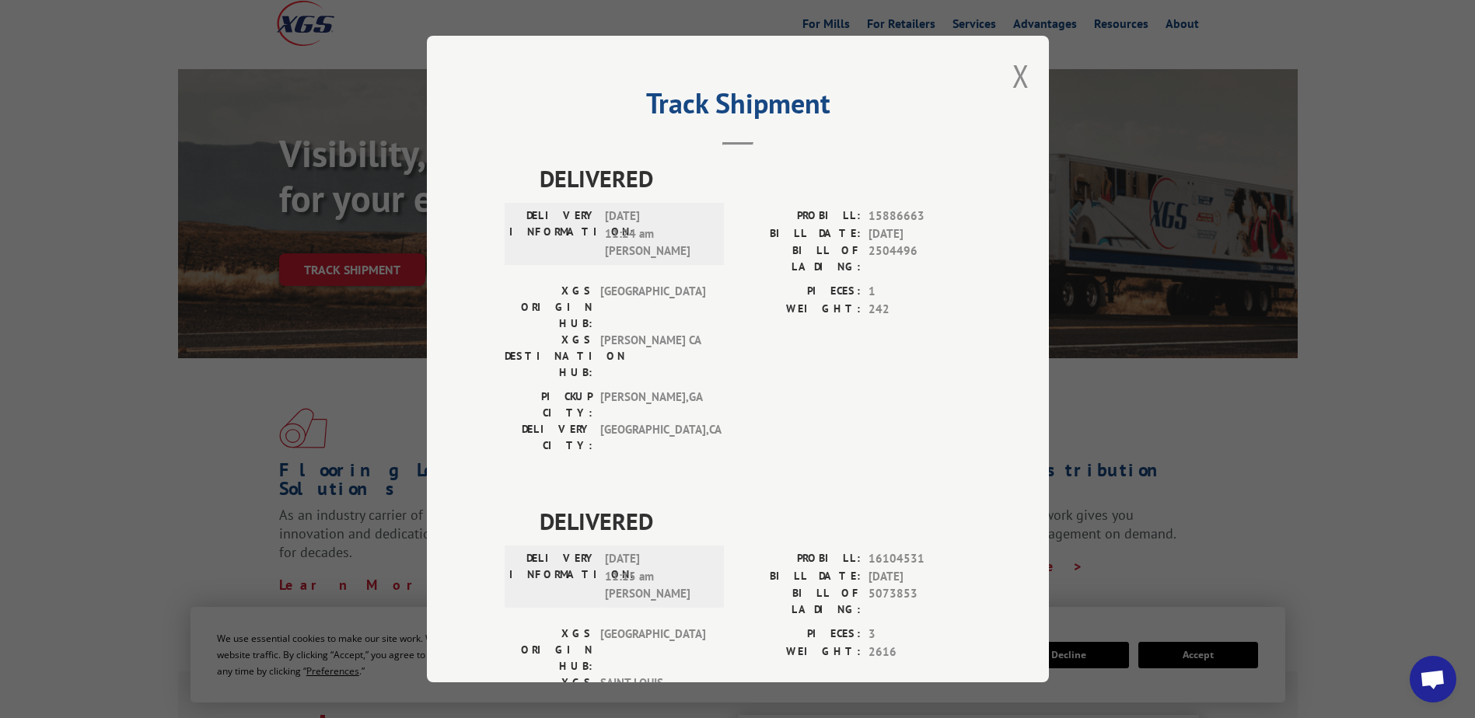
scroll to position [0, 0]
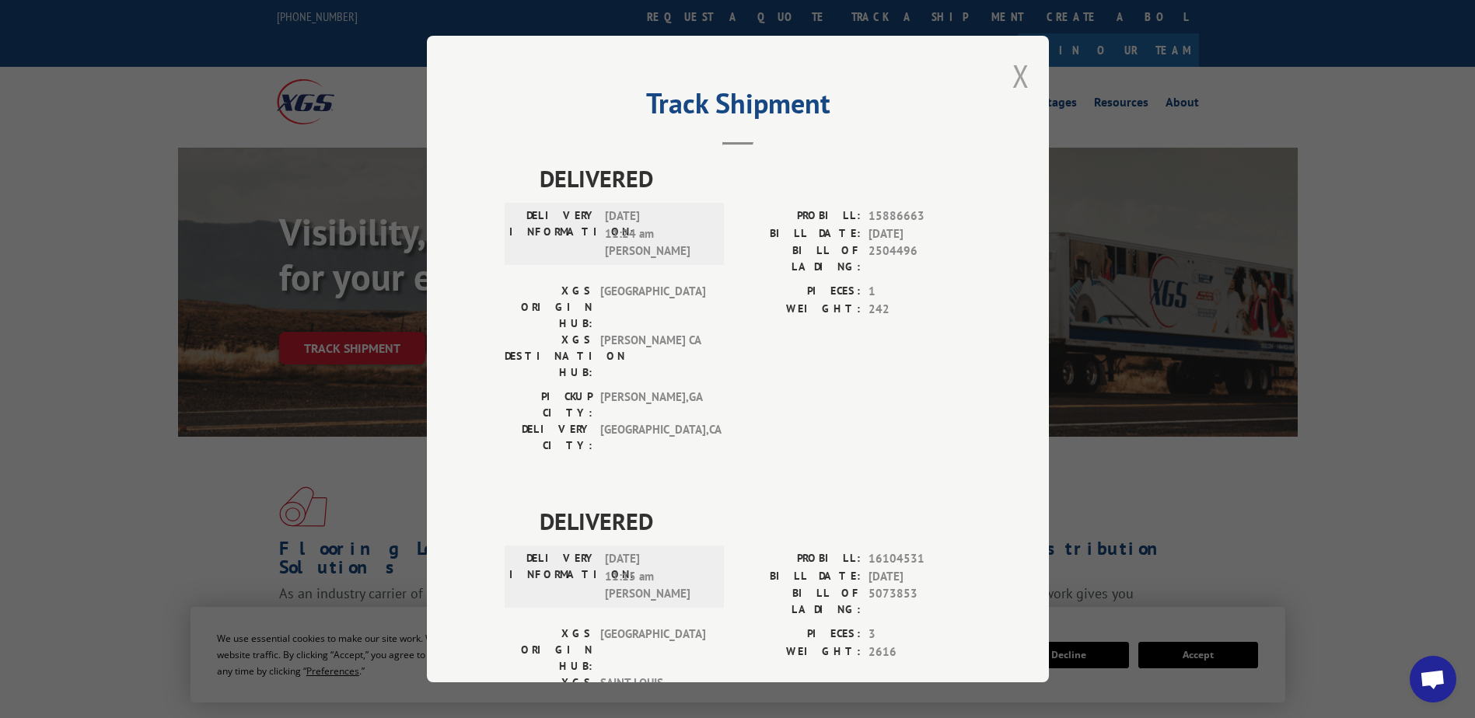
click at [1017, 75] on button "Close modal" at bounding box center [1020, 75] width 17 height 41
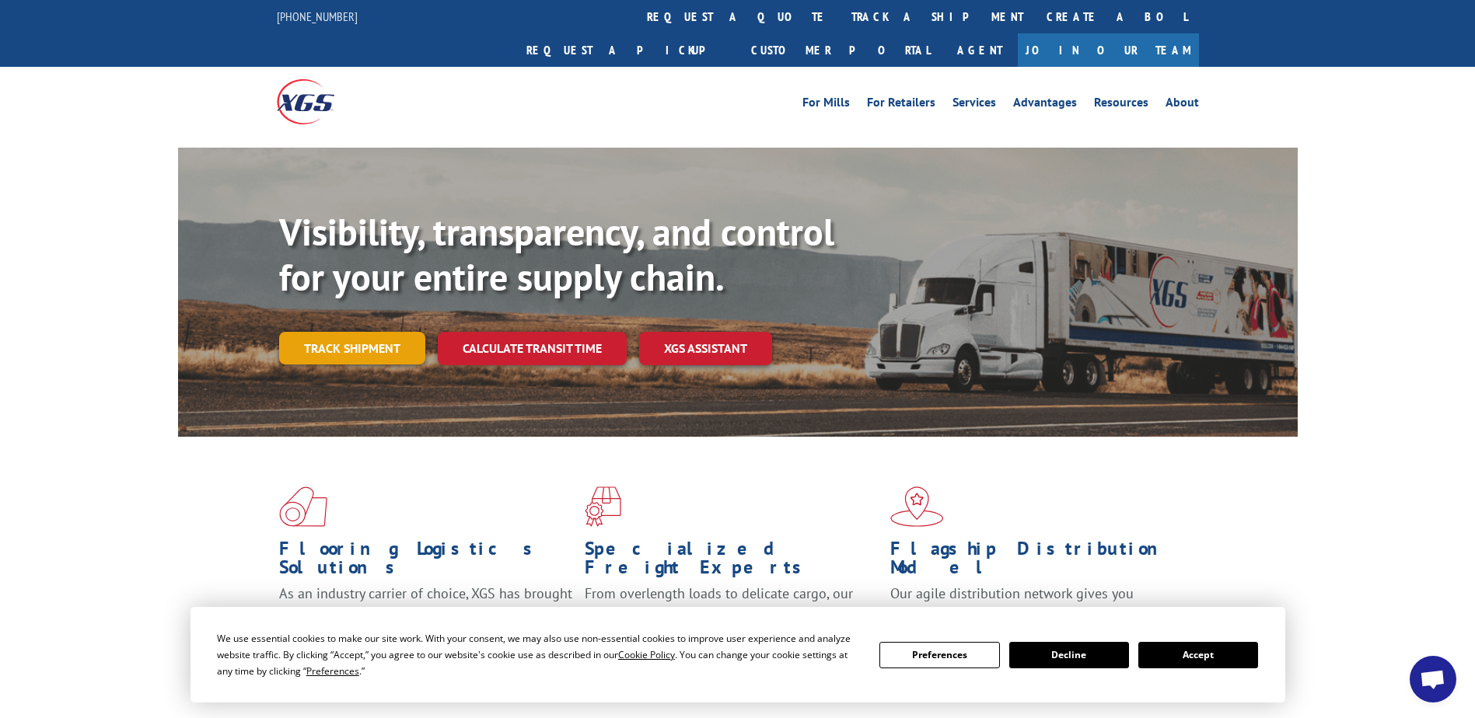
click at [366, 332] on link "Track shipment" at bounding box center [352, 348] width 146 height 33
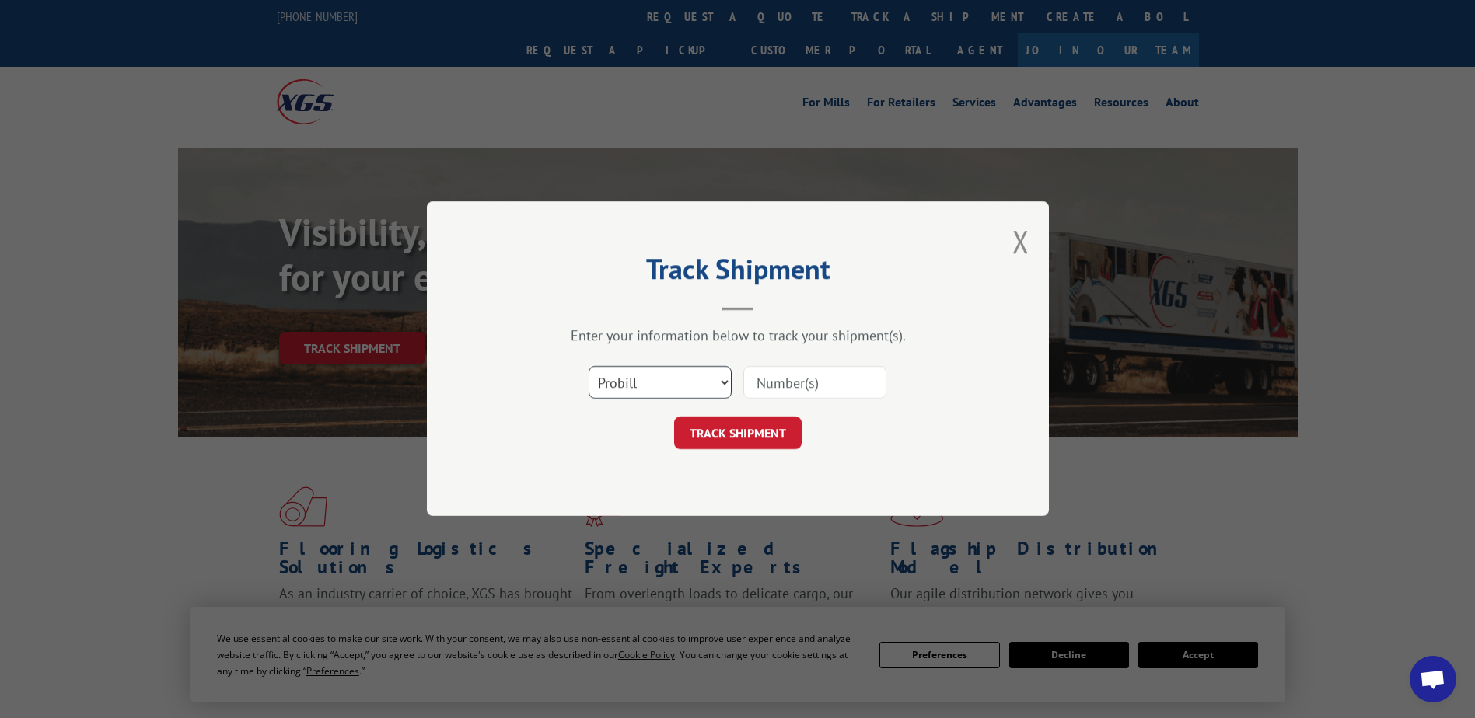
click at [651, 386] on select "Select category... Probill BOL PO" at bounding box center [659, 383] width 143 height 33
select select "bol"
click at [588, 367] on select "Select category... Probill BOL PO" at bounding box center [659, 383] width 143 height 33
click at [808, 377] on input at bounding box center [814, 383] width 143 height 33
type input "08060930017334406"
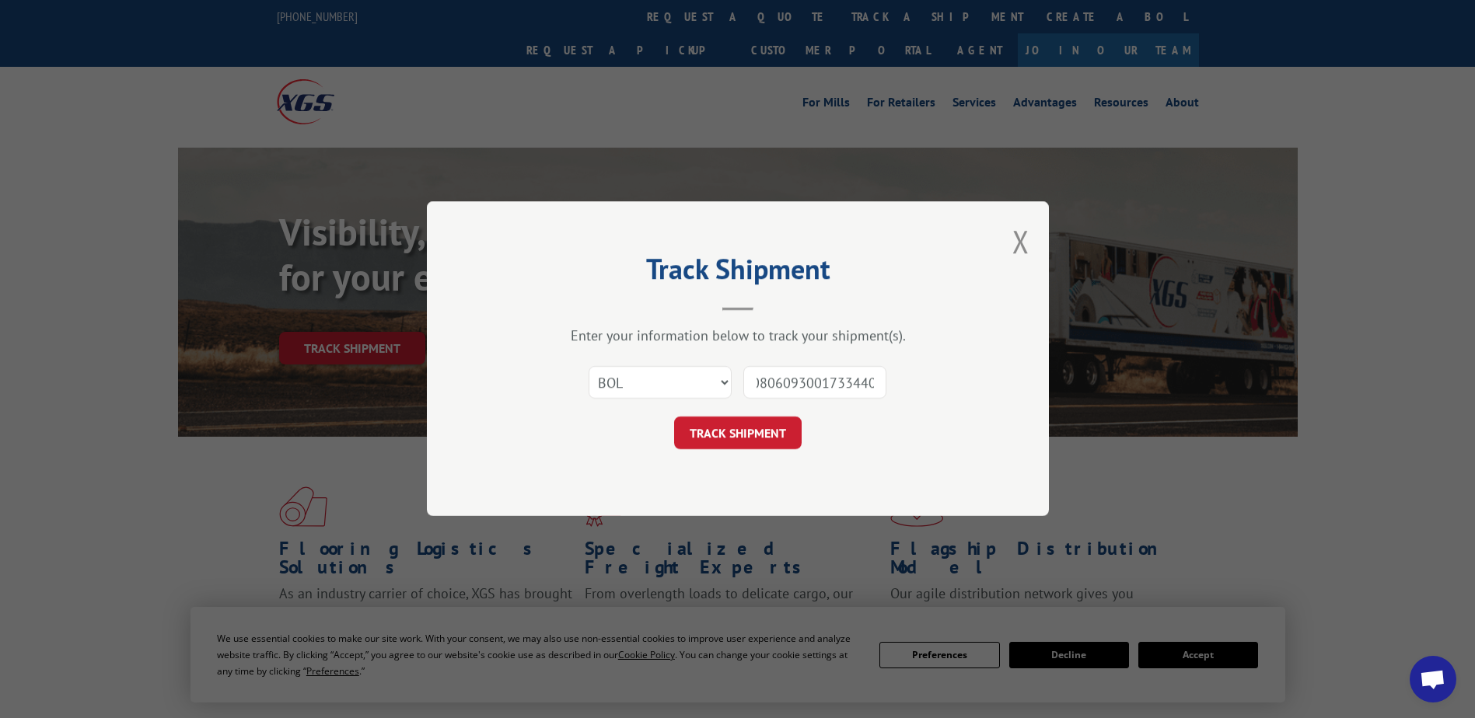
scroll to position [0, 12]
click button "TRACK SHIPMENT" at bounding box center [737, 433] width 127 height 33
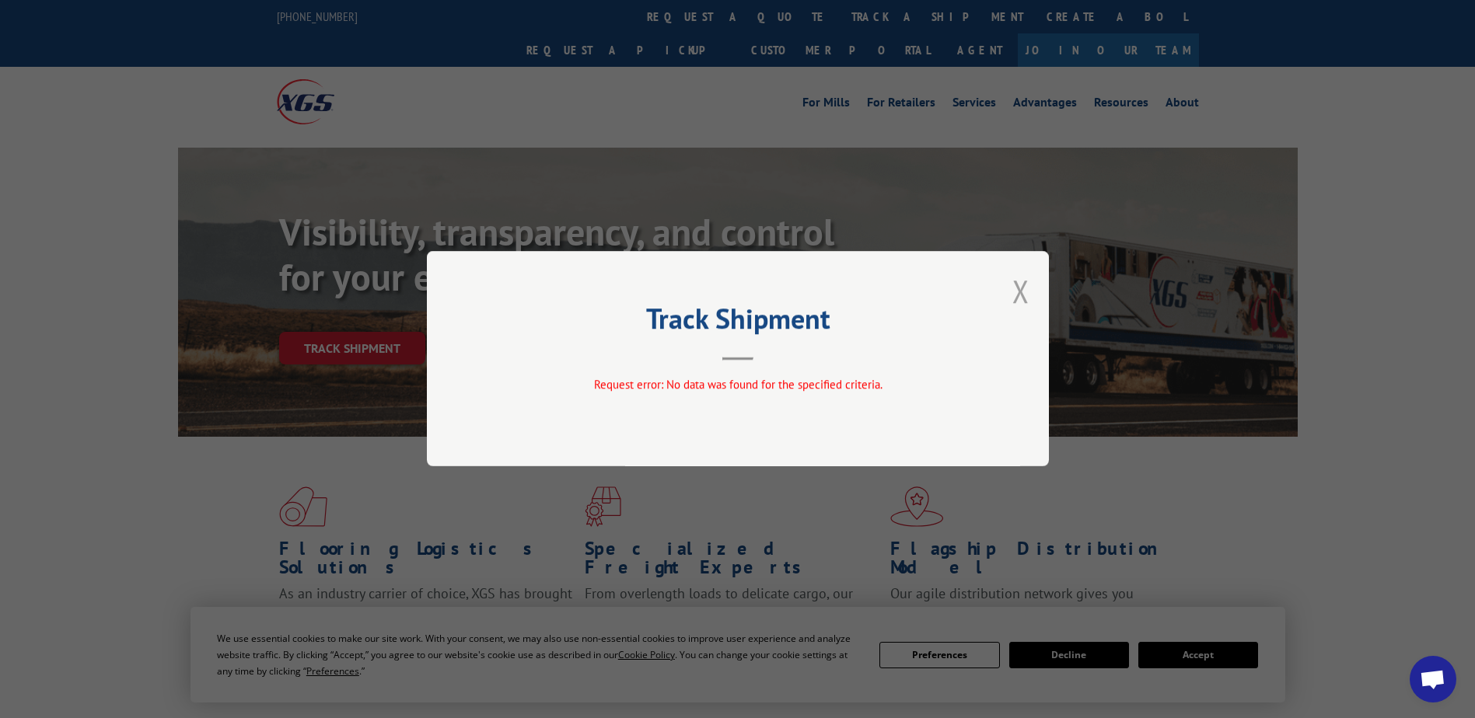
click at [1015, 295] on button "Close modal" at bounding box center [1020, 291] width 17 height 41
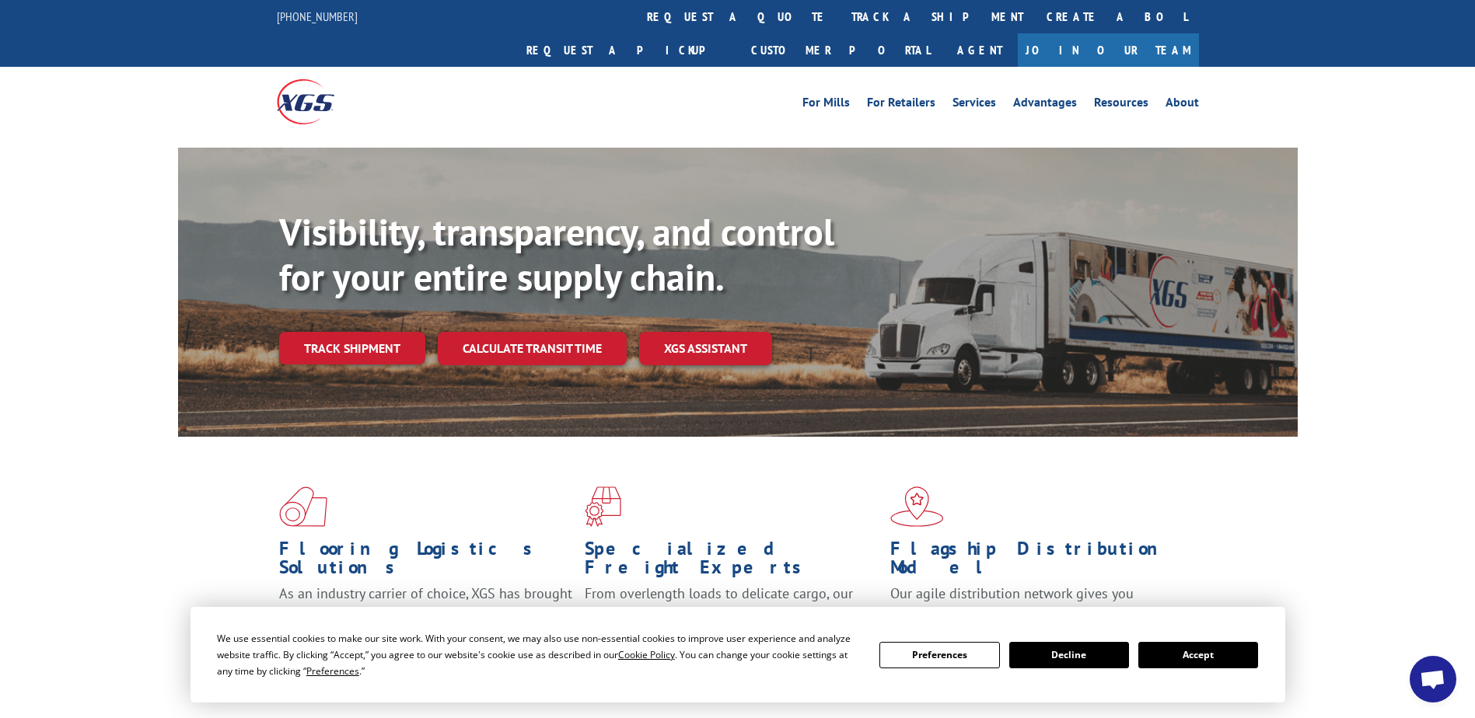
click at [400, 332] on link "Track shipment" at bounding box center [352, 348] width 146 height 33
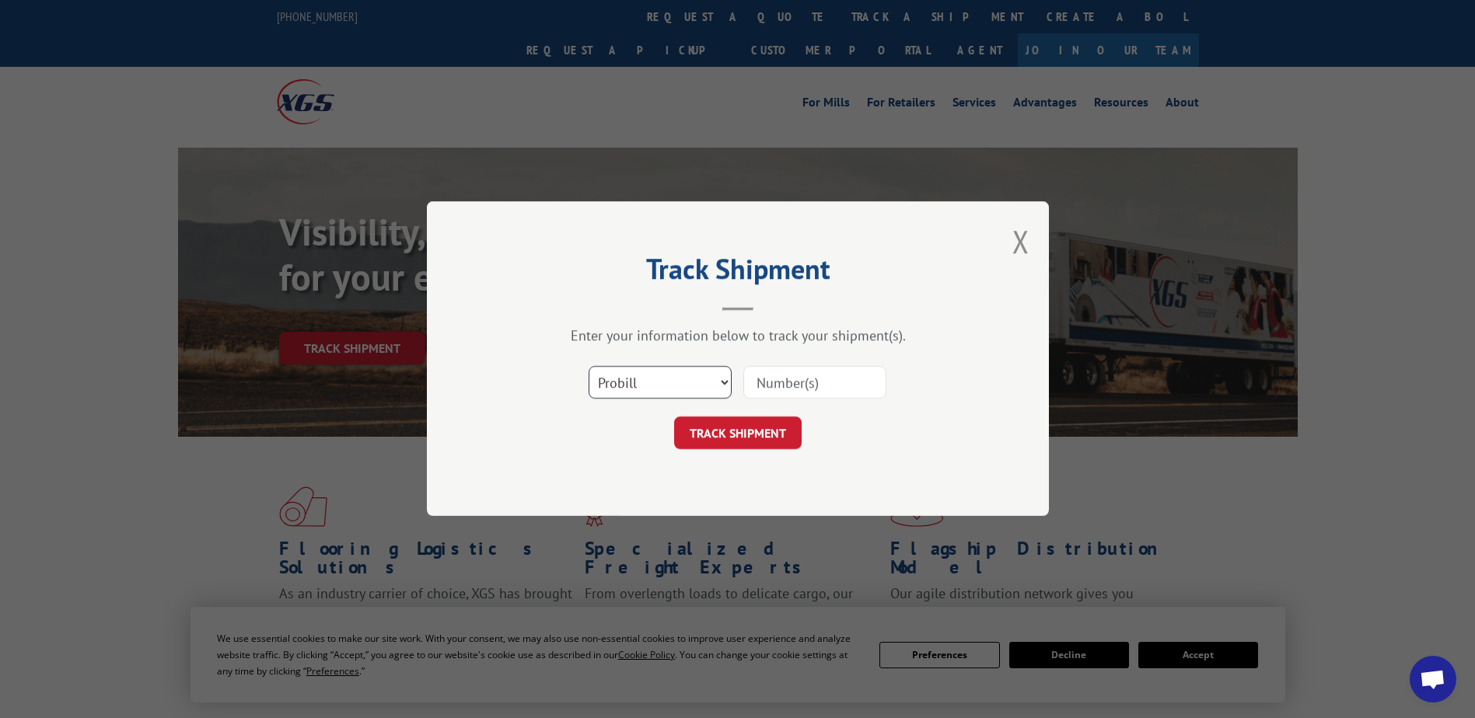
click at [685, 391] on select "Select category... Probill BOL PO" at bounding box center [659, 383] width 143 height 33
select select "bol"
click at [588, 367] on select "Select category... Probill BOL PO" at bounding box center [659, 383] width 143 height 33
click at [779, 368] on input at bounding box center [814, 383] width 143 height 33
type input "00860930017334406"
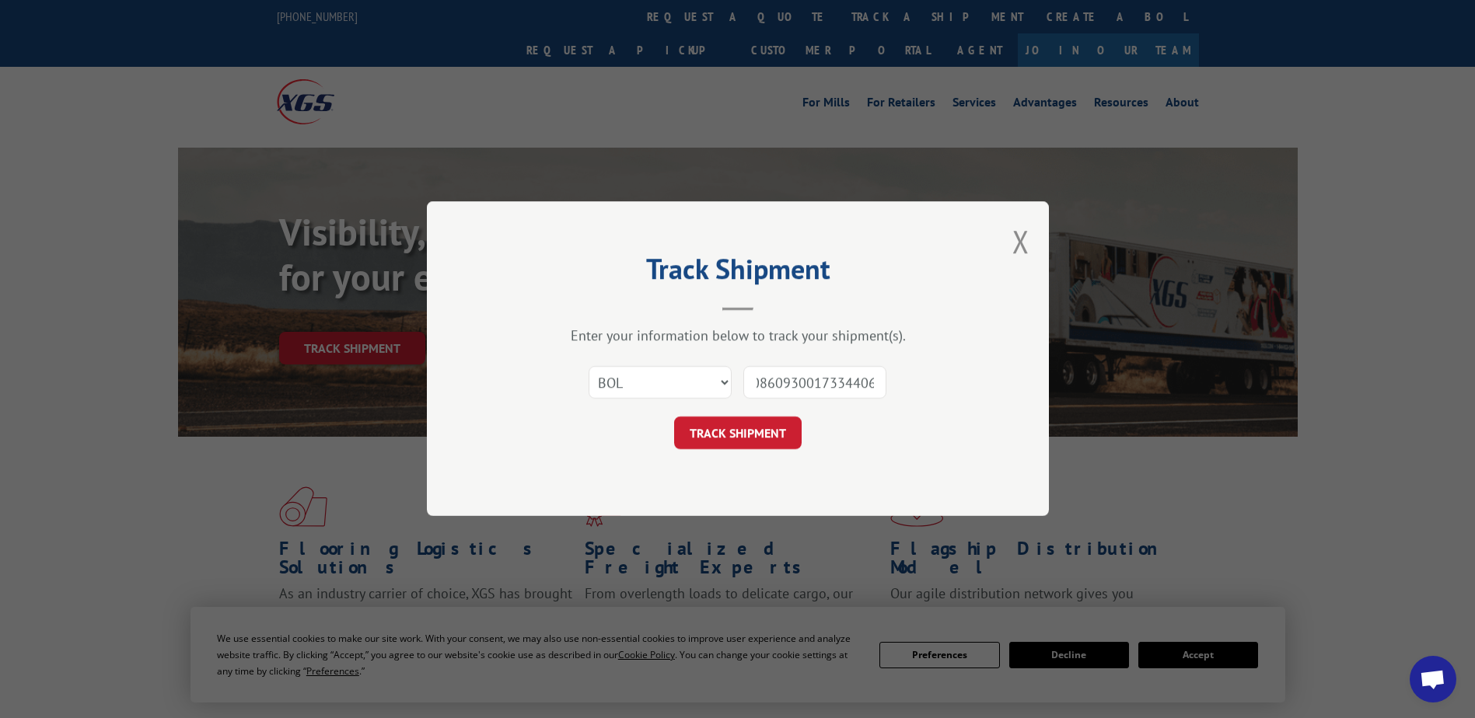
click button "TRACK SHIPMENT" at bounding box center [737, 433] width 127 height 33
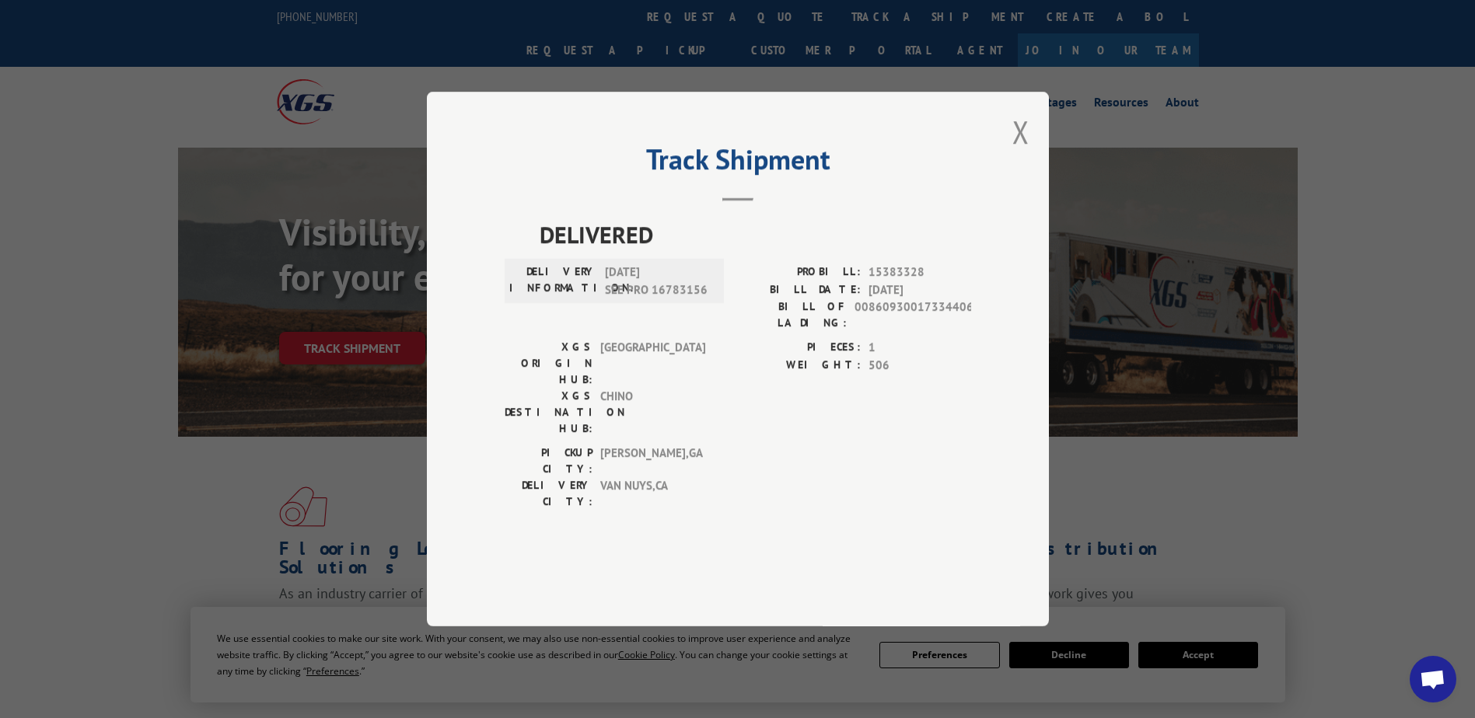
click at [727, 449] on div "PICKUP CITY: [GEOGRAPHIC_DATA] , [GEOGRAPHIC_DATA] DELIVERY CITY: [GEOGRAPHIC_D…" at bounding box center [737, 481] width 466 height 73
drag, startPoint x: 921, startPoint y: 318, endPoint x: 873, endPoint y: 319, distance: 48.2
click at [872, 281] on span "15383328" at bounding box center [919, 273] width 103 height 18
copy span "5383328"
click at [1030, 175] on div "Track Shipment DELIVERED DELIVERY INFORMATION: [DATE] SEE PRO 16783156 PROBILL:…" at bounding box center [738, 359] width 622 height 535
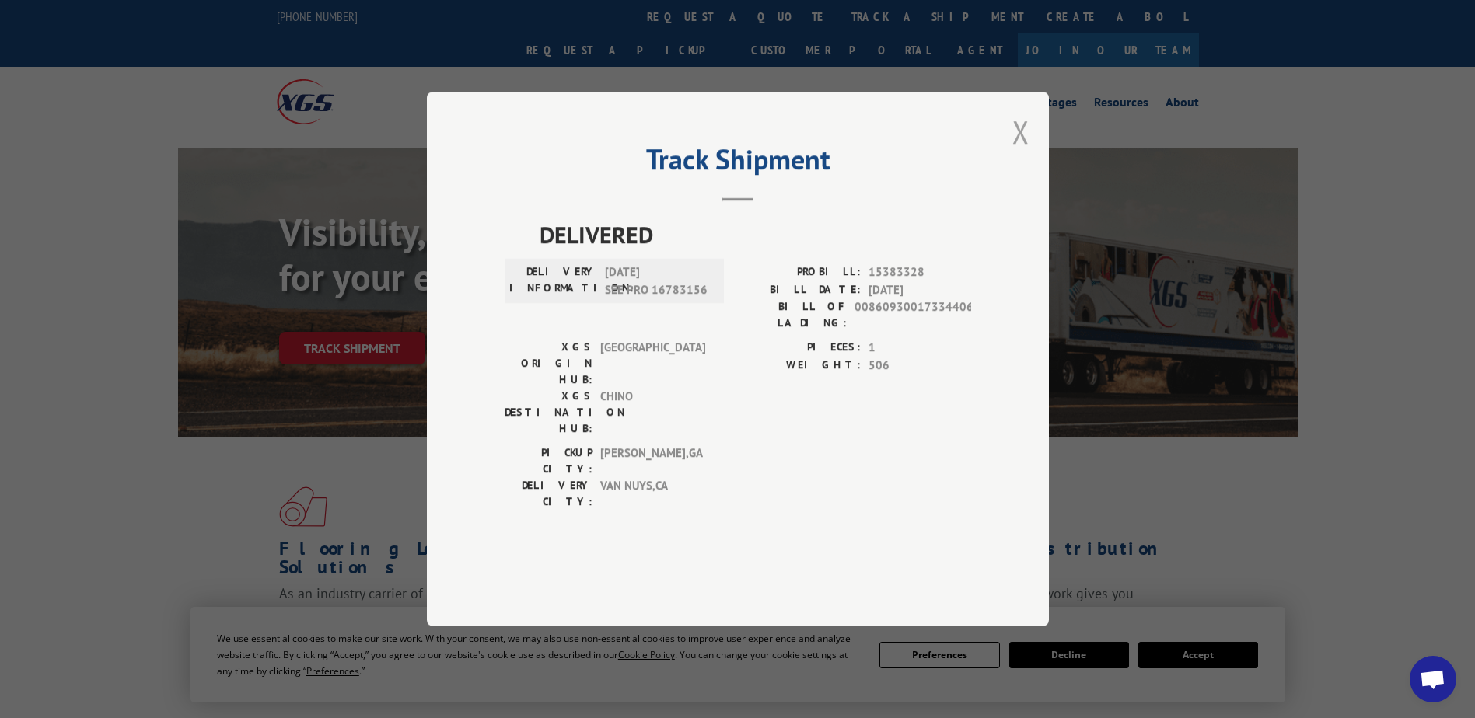
click at [1022, 152] on button "Close modal" at bounding box center [1020, 131] width 17 height 41
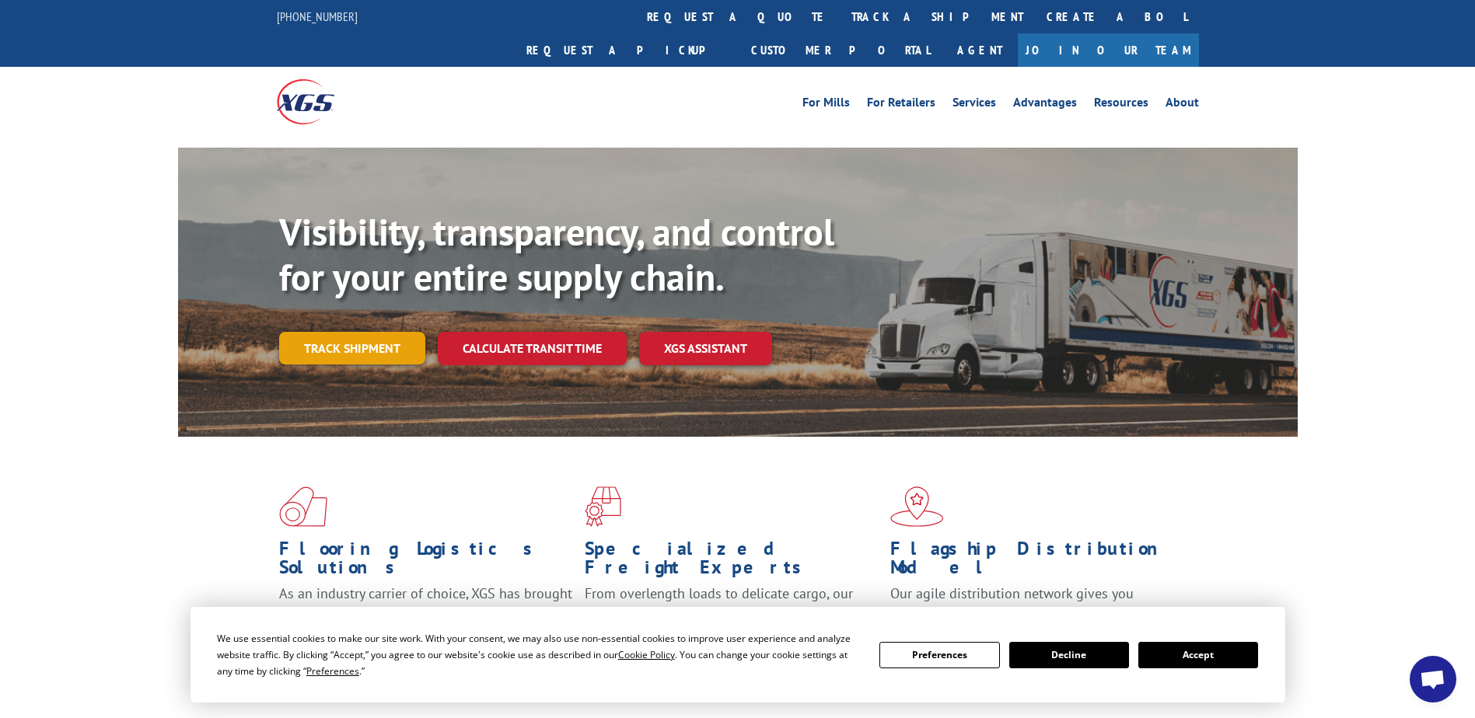
click at [411, 332] on link "Track shipment" at bounding box center [352, 348] width 146 height 33
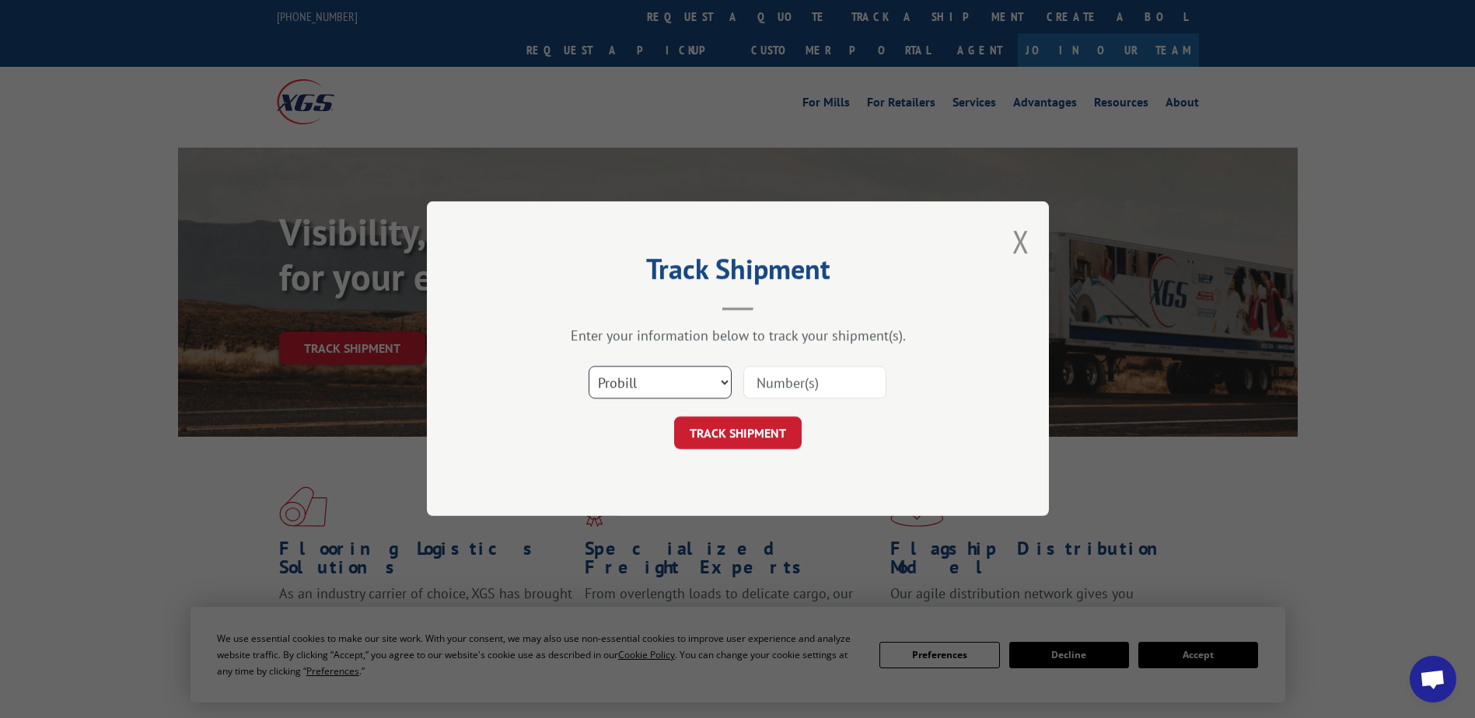
drag, startPoint x: 674, startPoint y: 371, endPoint x: 682, endPoint y: 372, distance: 7.8
click at [674, 371] on select "Select category... Probill BOL PO" at bounding box center [659, 383] width 143 height 33
click at [807, 375] on input at bounding box center [814, 383] width 143 height 33
paste input "5383328"
type input "15383328"
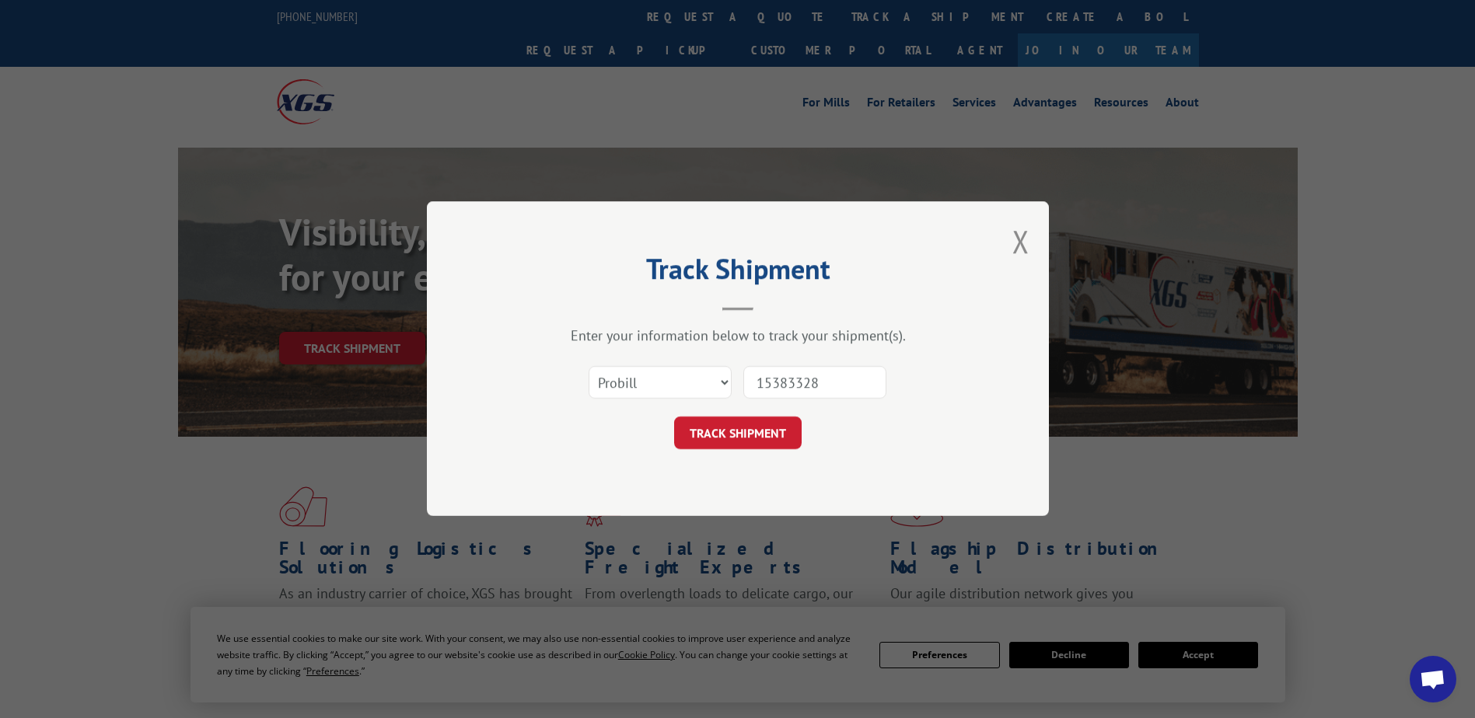
click button "TRACK SHIPMENT" at bounding box center [737, 433] width 127 height 33
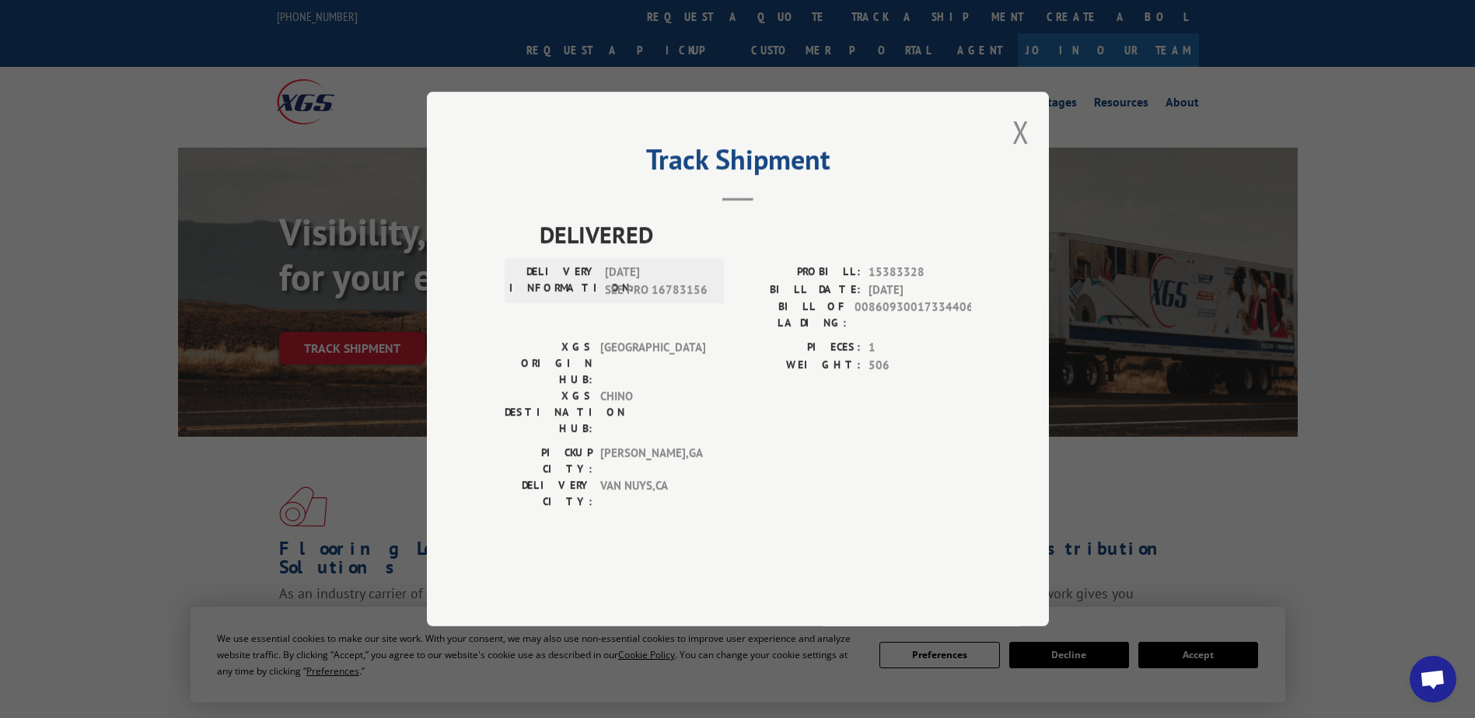
click at [734, 453] on div "PICKUP CITY: [GEOGRAPHIC_DATA] , [GEOGRAPHIC_DATA] DELIVERY CITY: [GEOGRAPHIC_D…" at bounding box center [737, 481] width 466 height 73
click at [1024, 152] on button "Close modal" at bounding box center [1020, 131] width 17 height 41
